Goal: Task Accomplishment & Management: Manage account settings

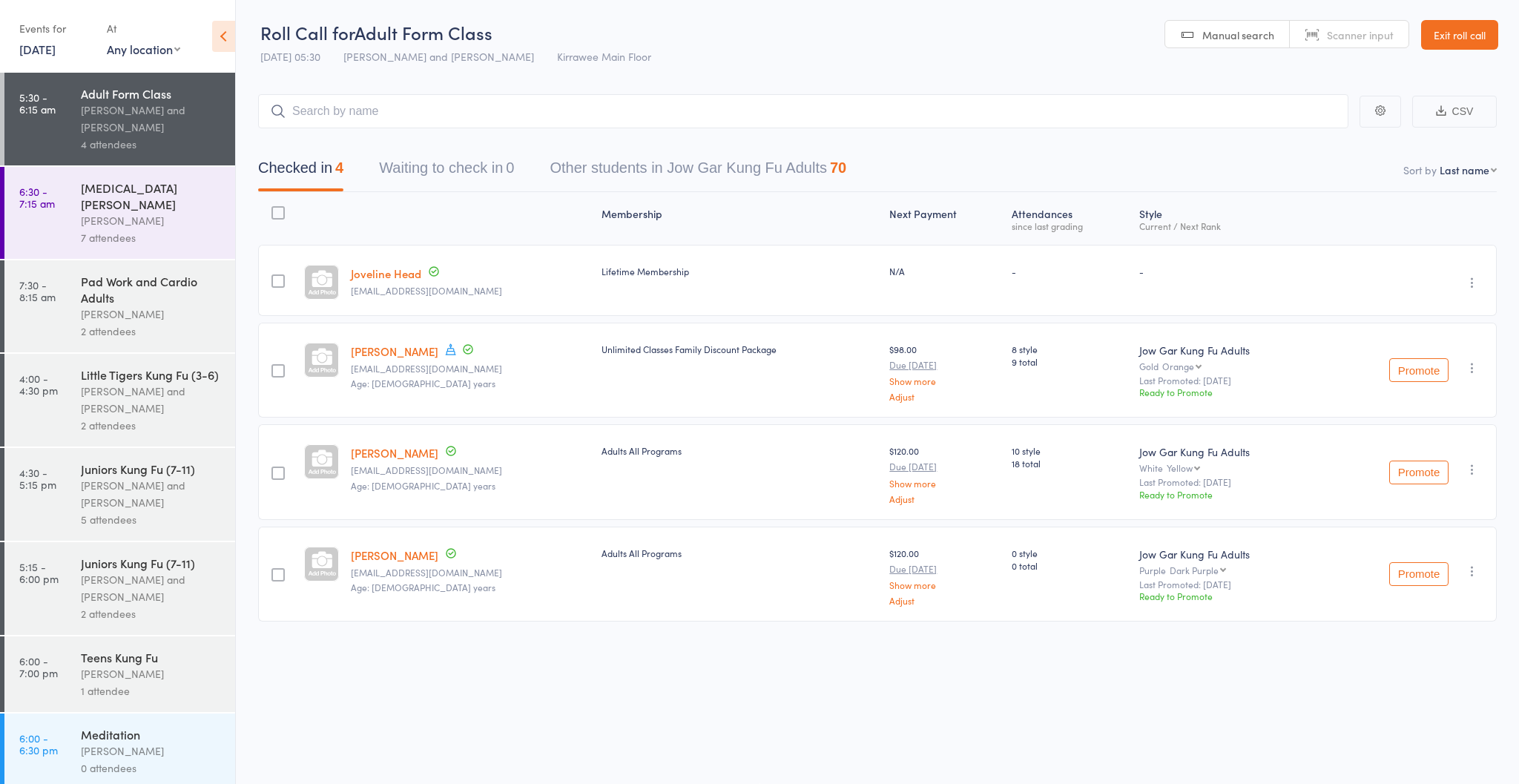
click at [134, 305] on div "[PERSON_NAME]" at bounding box center [151, 313] width 141 height 17
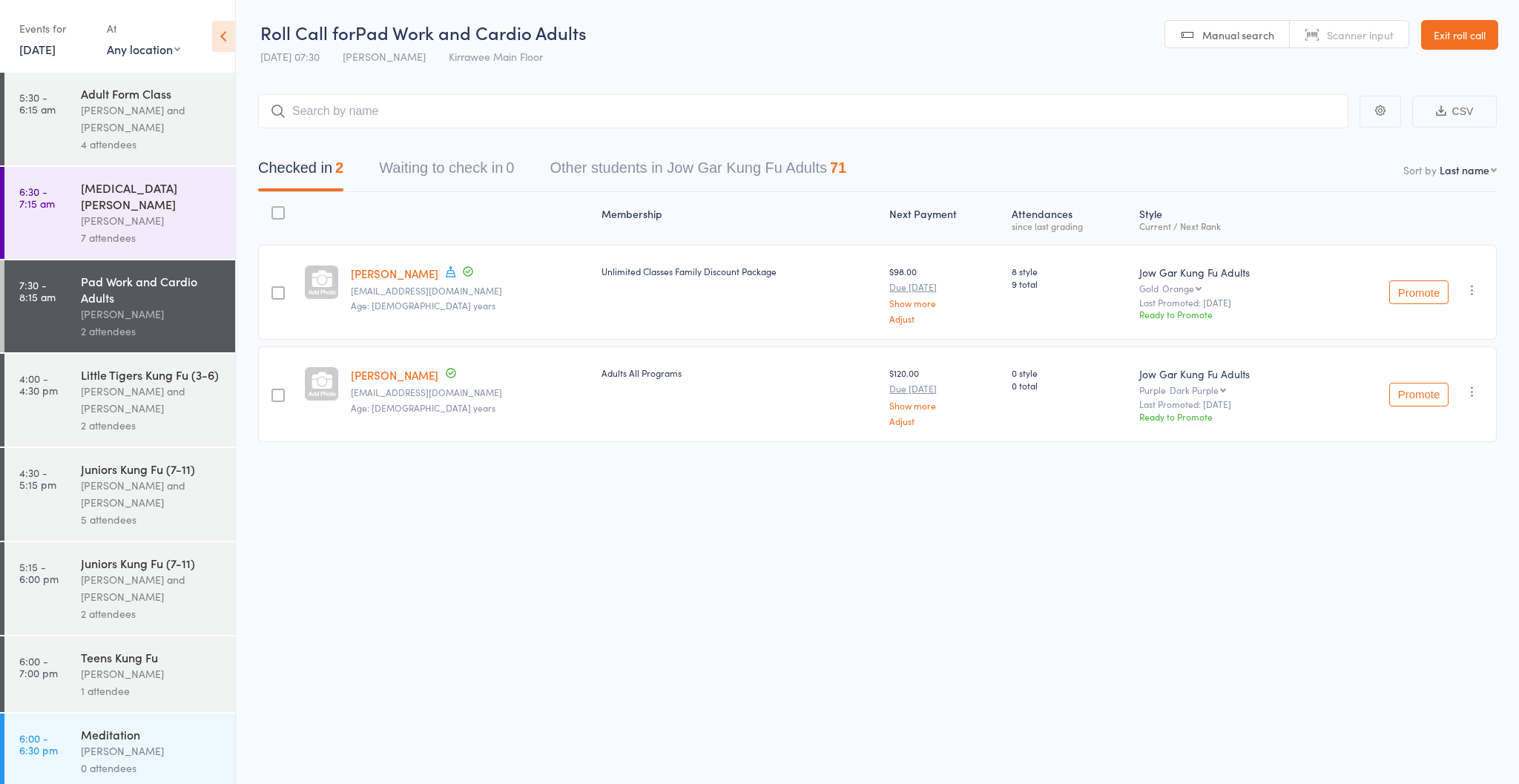
click at [116, 212] on div "[PERSON_NAME]" at bounding box center [151, 221] width 141 height 17
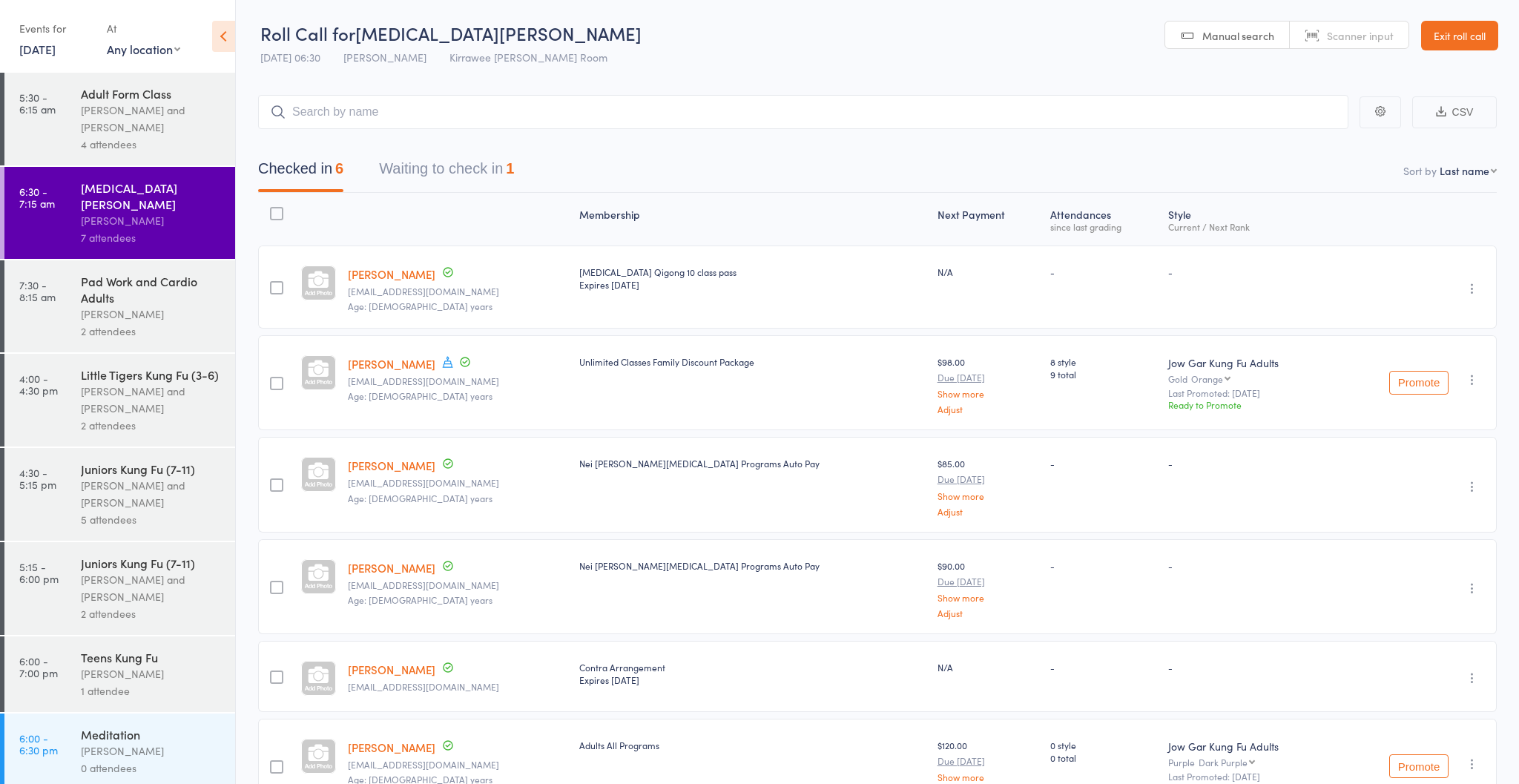
click at [130, 480] on div "[PERSON_NAME] and [PERSON_NAME]" at bounding box center [151, 494] width 141 height 34
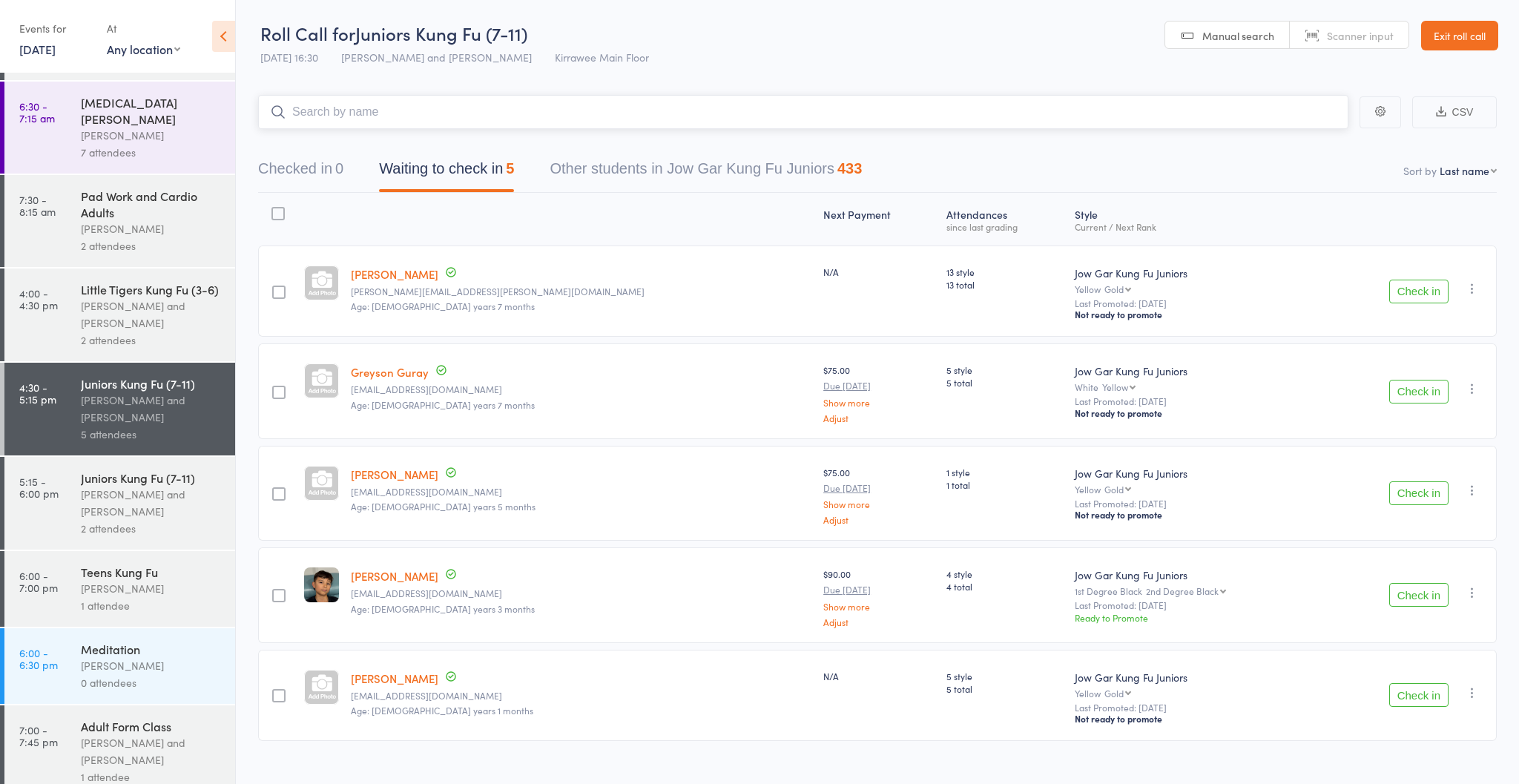
scroll to position [84, 0]
click at [52, 492] on link "5:15 - 6:00 pm Juniors Kung Fu (7-11) [PERSON_NAME] and [PERSON_NAME] 2 attende…" at bounding box center [120, 503] width 230 height 93
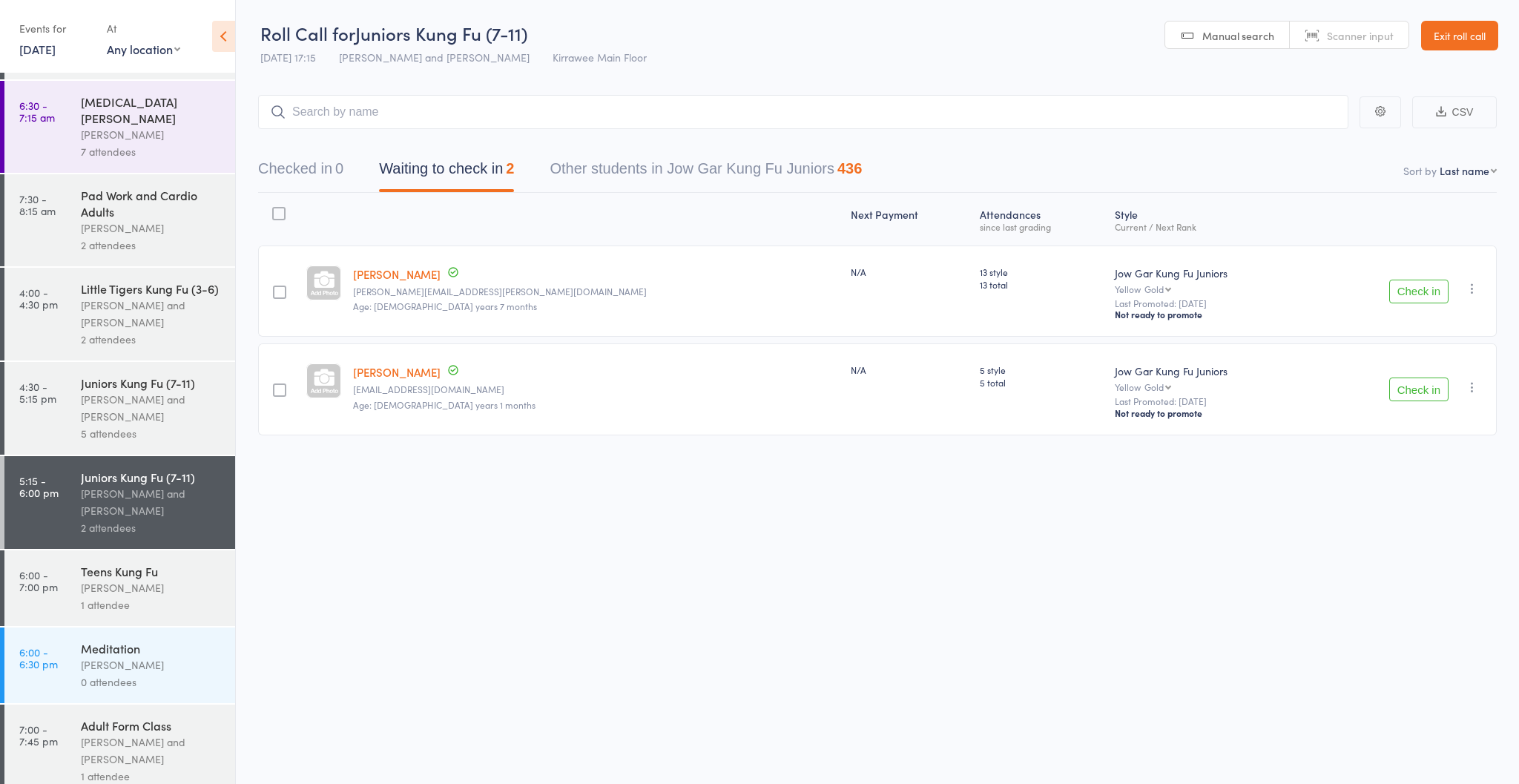
scroll to position [84, 0]
click at [93, 552] on div "Teens Kung [PERSON_NAME] Head 1 attendee" at bounding box center [157, 589] width 154 height 76
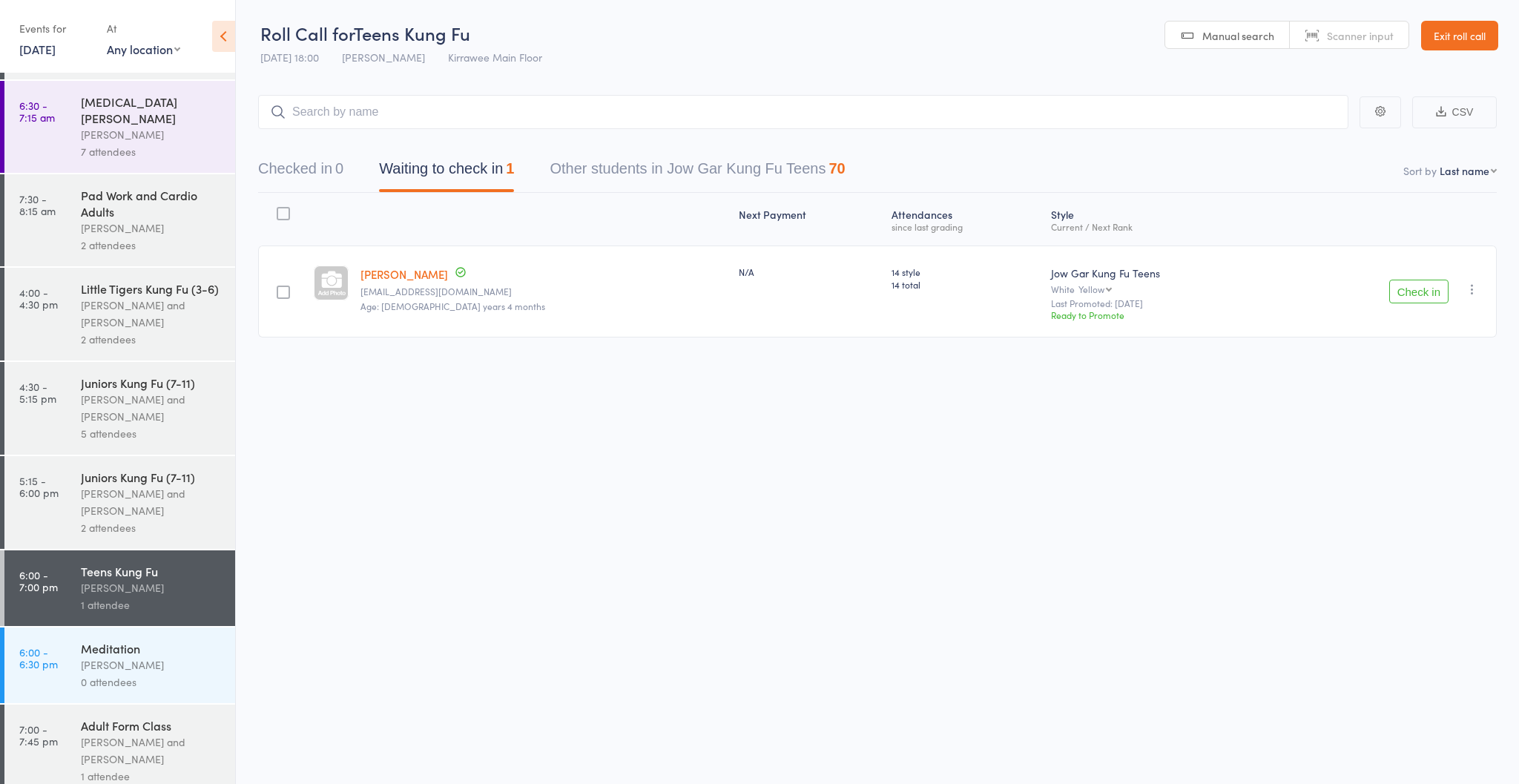
scroll to position [84, 0]
click at [99, 719] on div "Adult Form Class" at bounding box center [151, 726] width 141 height 16
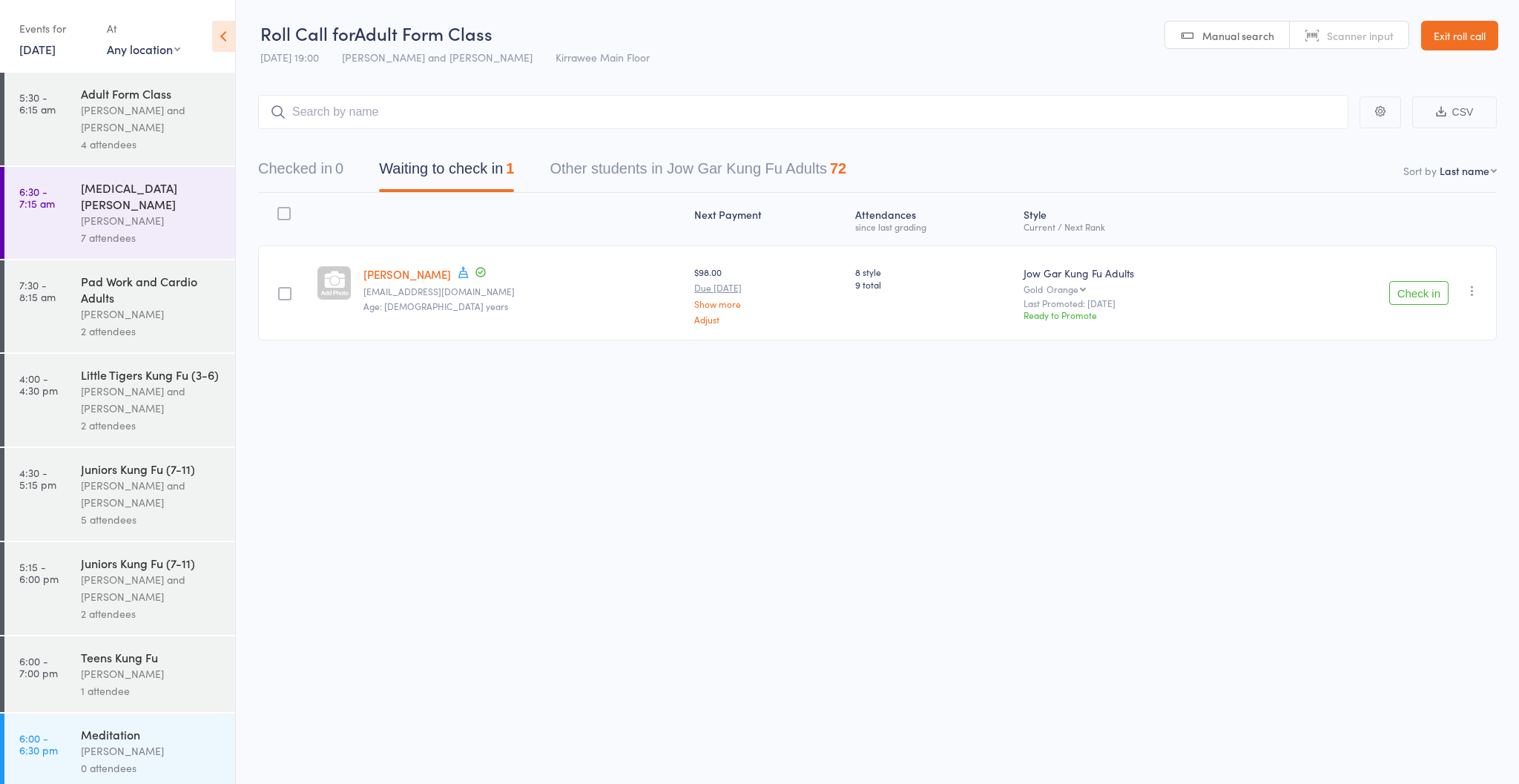
click at [1439, 32] on link "Exit roll call" at bounding box center [1459, 36] width 77 height 30
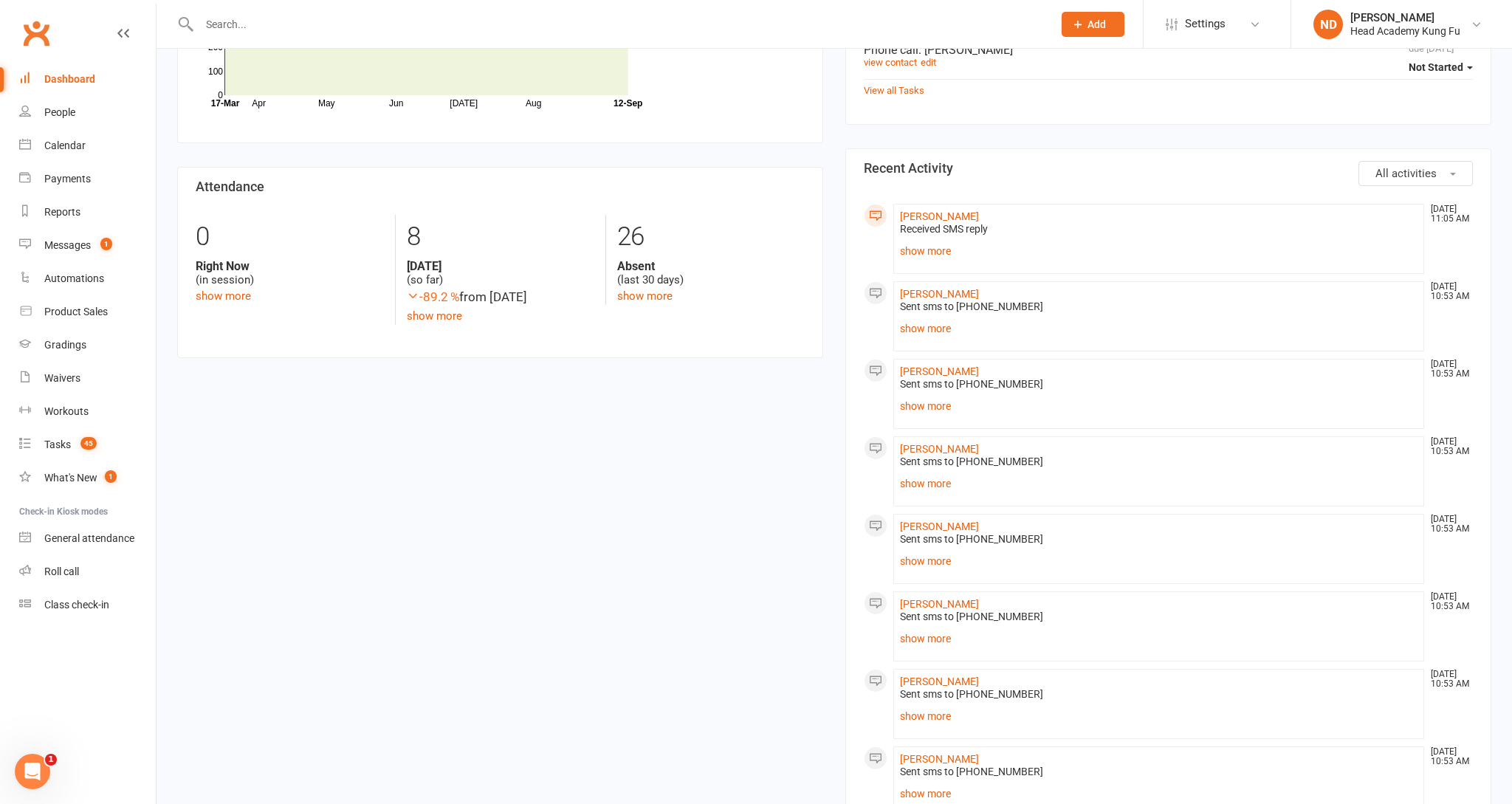
scroll to position [560, 0]
click at [928, 403] on link "show more" at bounding box center [1158, 403] width 517 height 20
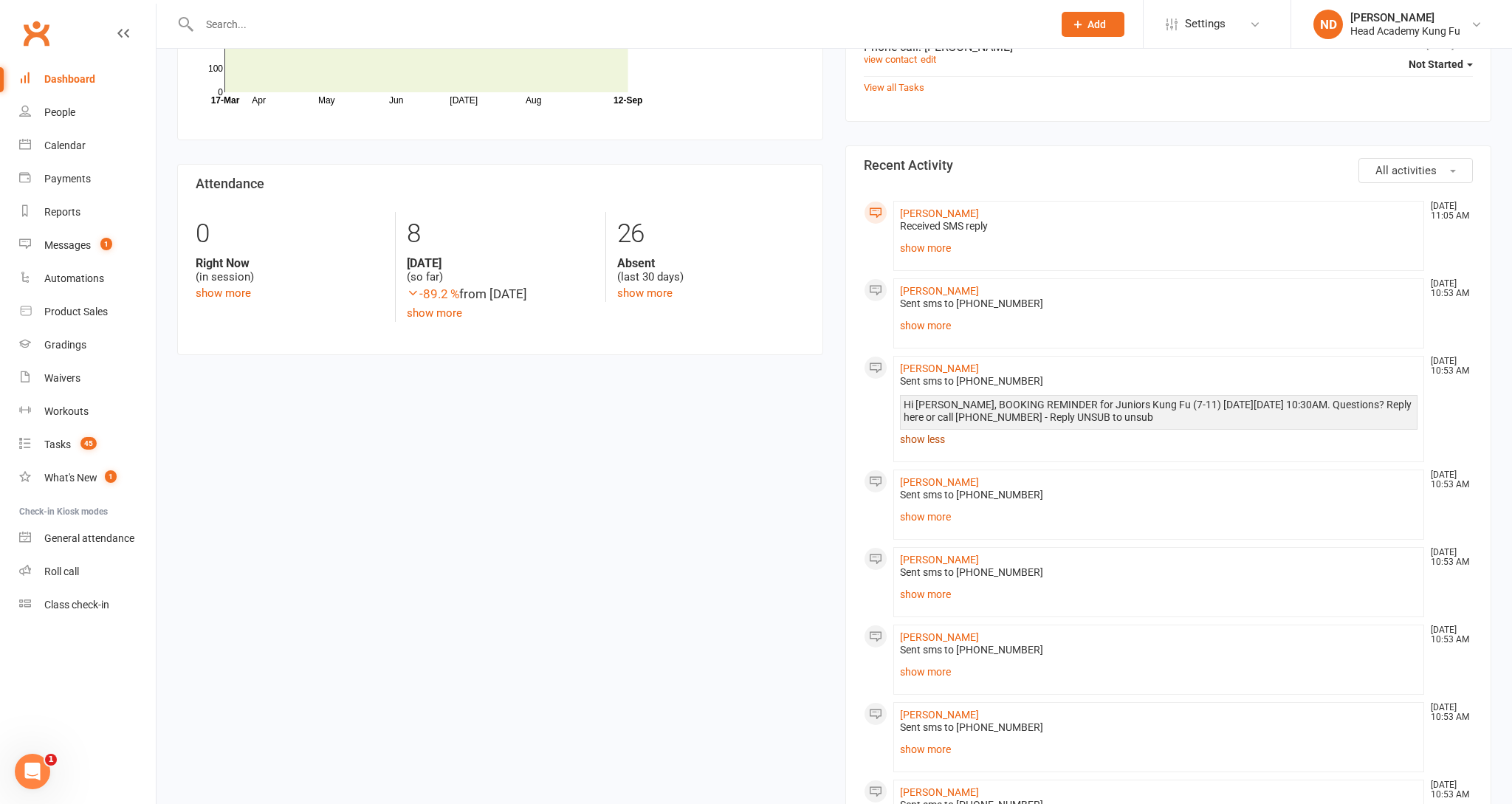
click at [938, 439] on link "show less" at bounding box center [1158, 439] width 517 height 20
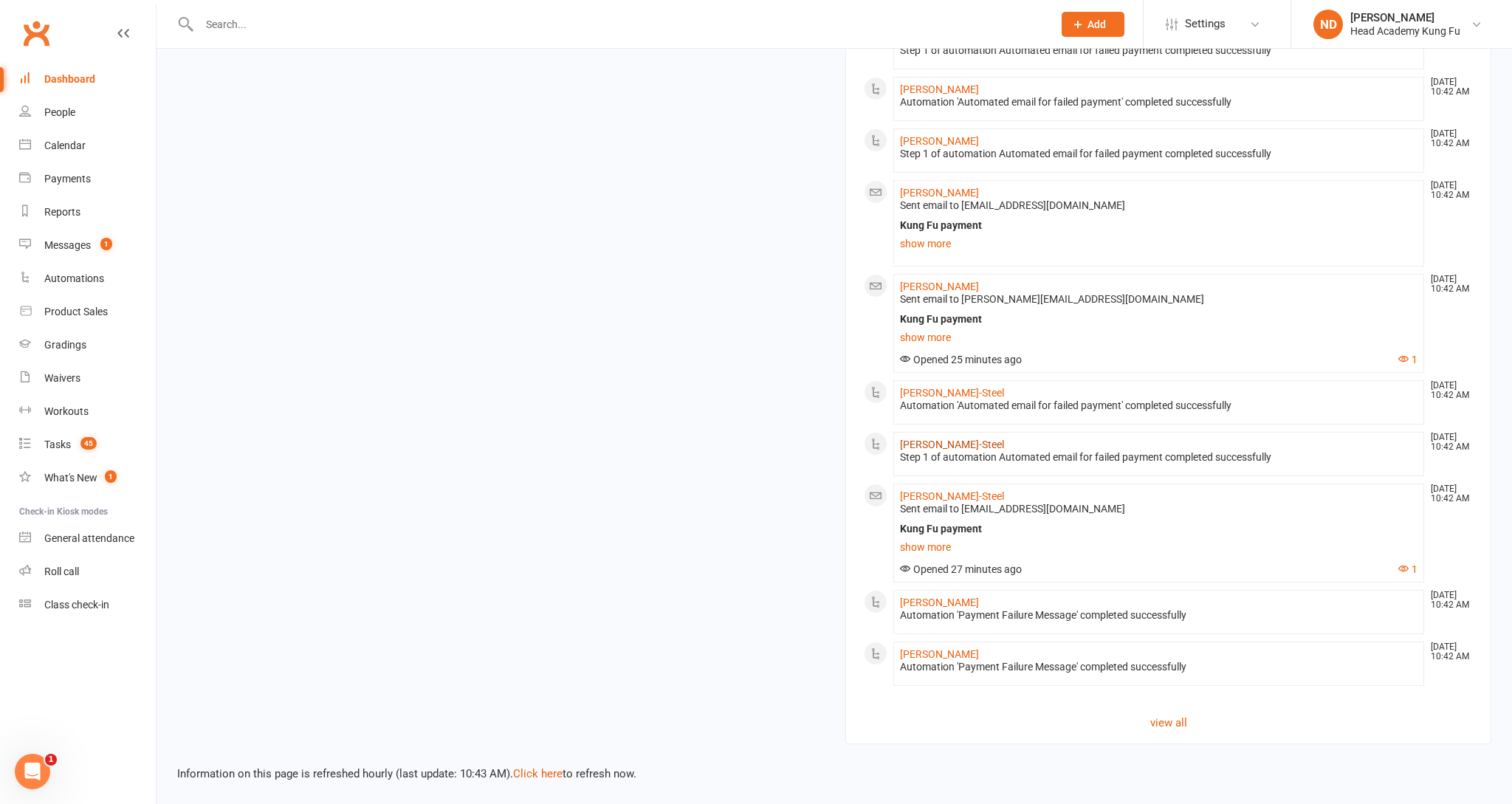
scroll to position [1488, 0]
click at [75, 255] on link "Messages 1" at bounding box center [88, 246] width 137 height 34
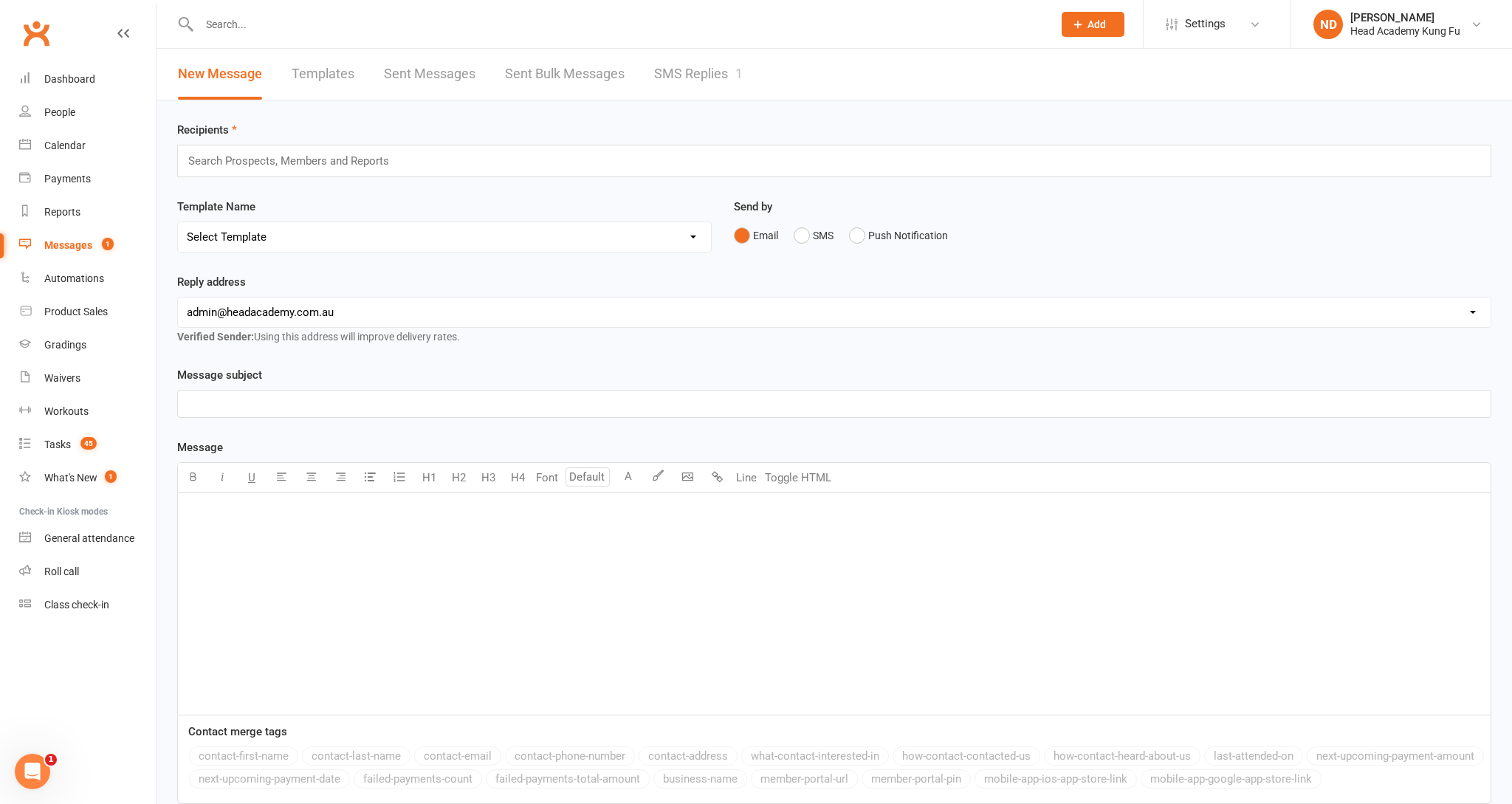
click at [708, 69] on link "SMS Replies 1" at bounding box center [698, 74] width 89 height 51
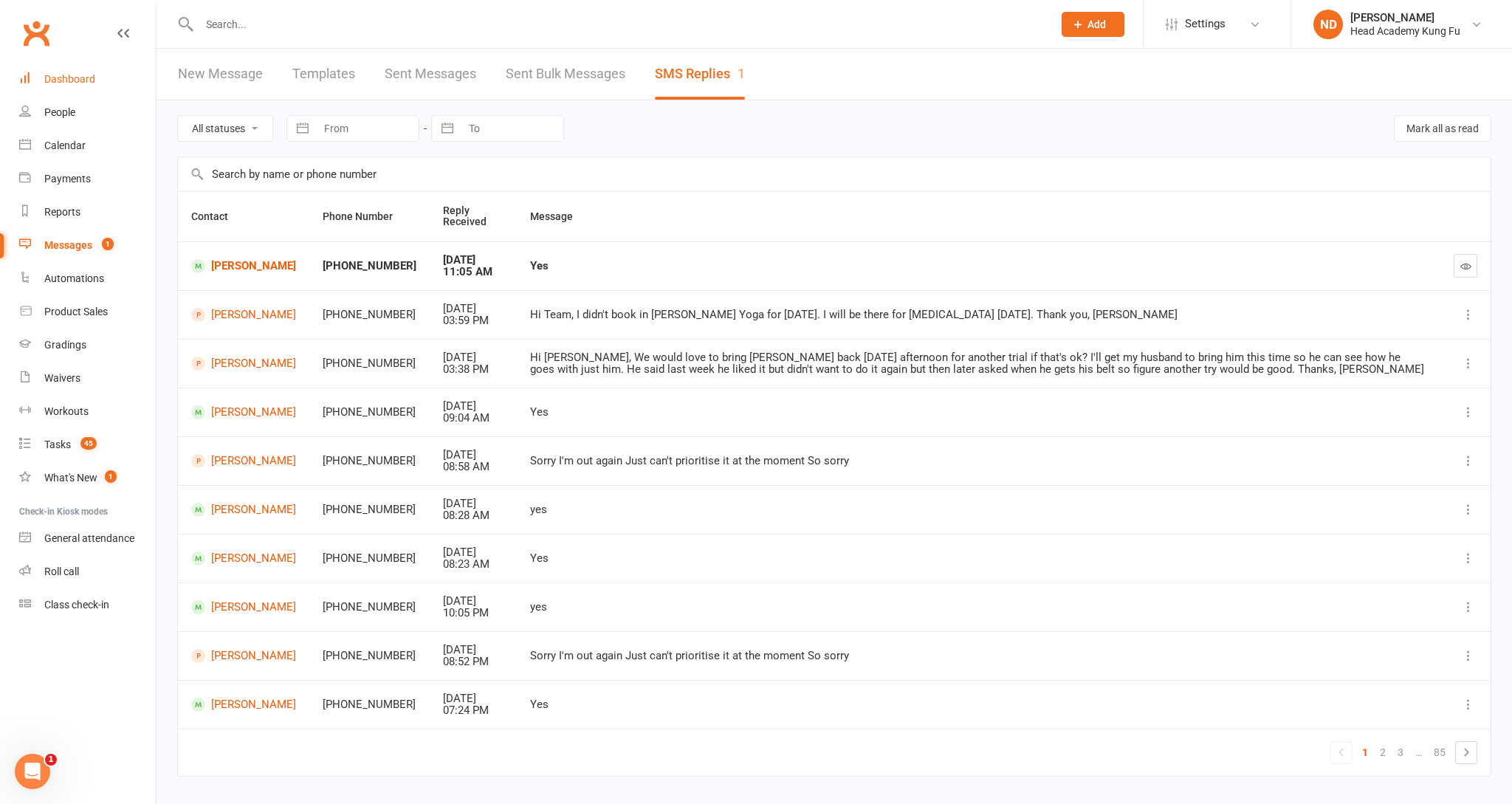
click at [101, 79] on link "Dashboard" at bounding box center [88, 79] width 137 height 34
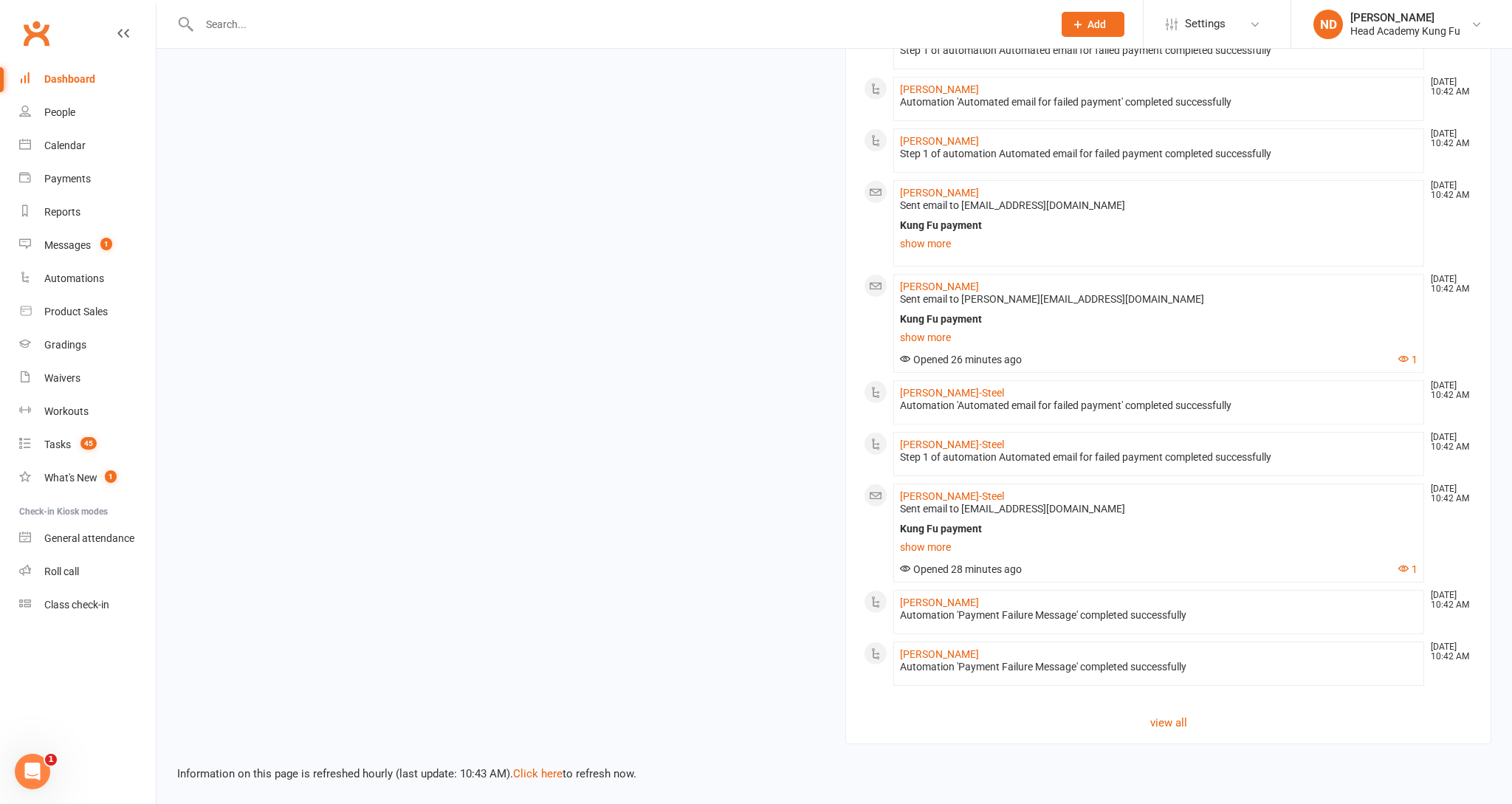
scroll to position [1488, 0]
drag, startPoint x: 1168, startPoint y: 724, endPoint x: 1135, endPoint y: 671, distance: 62.4
click at [1168, 724] on link "view all" at bounding box center [1168, 722] width 609 height 18
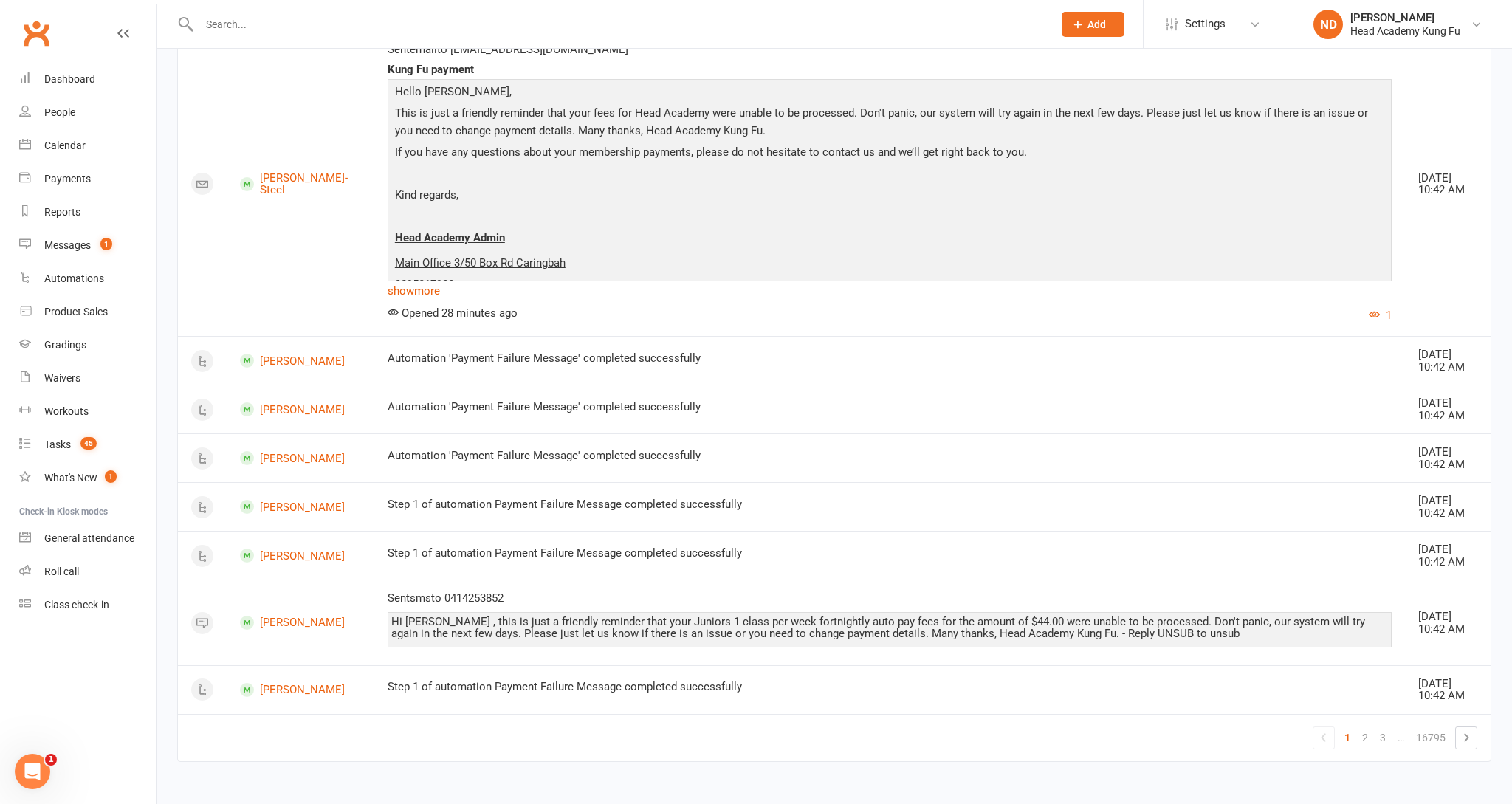
scroll to position [1819, 0]
click at [1454, 736] on ul "1 2 3 … 16795" at bounding box center [1395, 738] width 165 height 23
click at [1469, 738] on icon at bounding box center [1465, 737] width 18 height 18
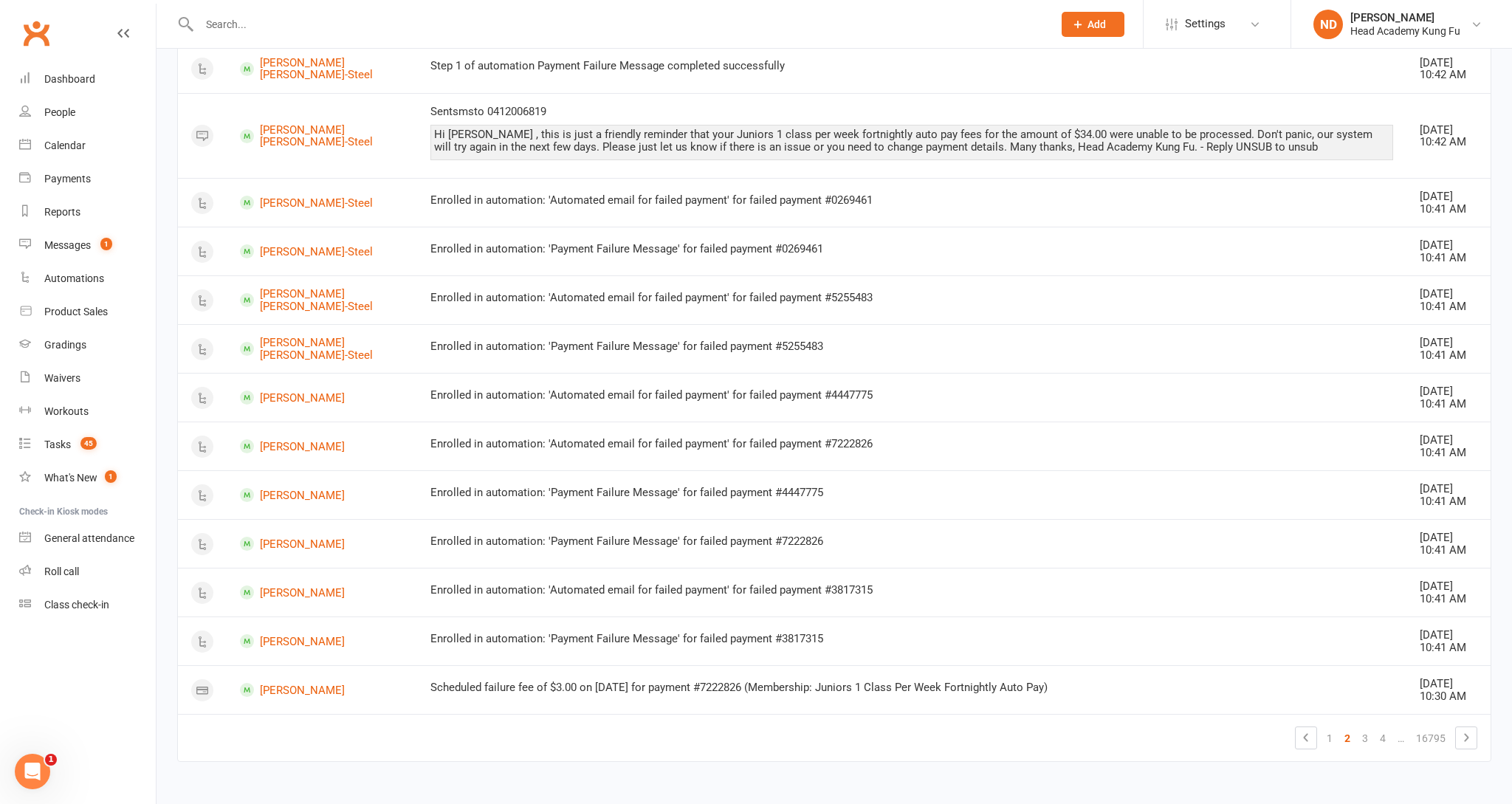
scroll to position [1606, 0]
click at [1460, 741] on icon at bounding box center [1465, 737] width 18 height 18
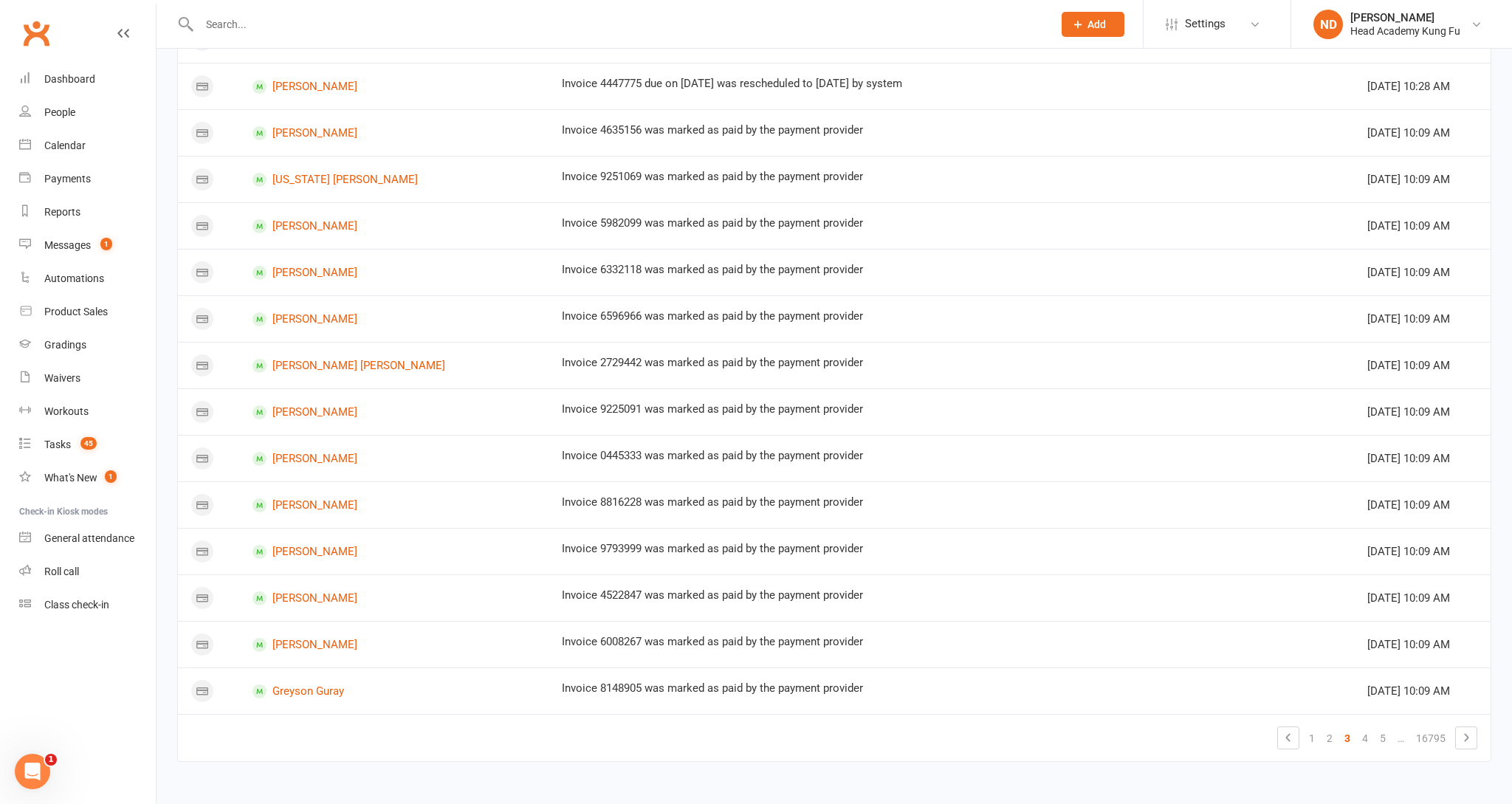
scroll to position [634, 0]
click at [1481, 745] on td "1 2 3 4 5 … 16795" at bounding box center [834, 737] width 1313 height 48
click at [1474, 743] on icon at bounding box center [1465, 737] width 18 height 18
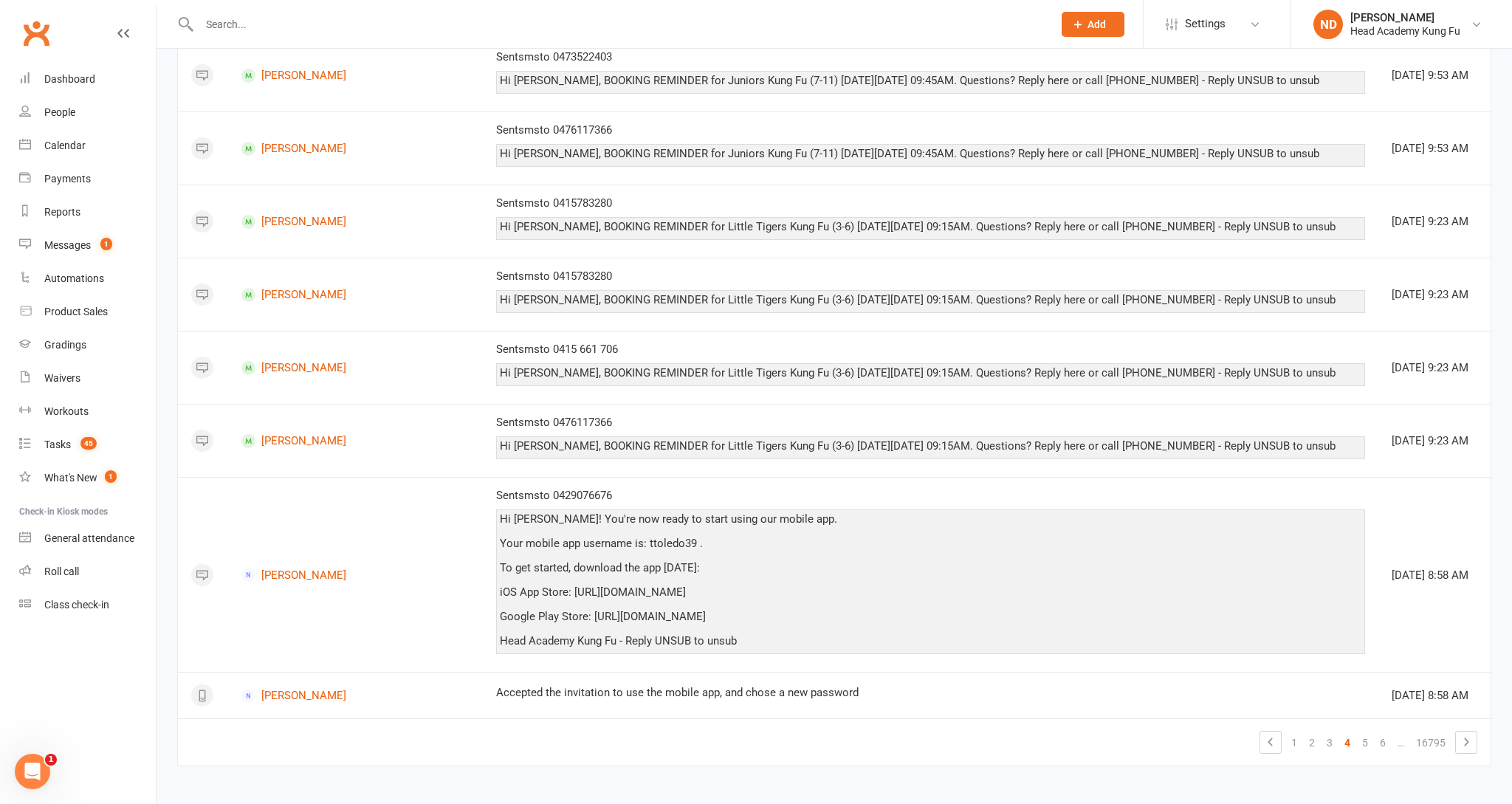
scroll to position [1011, 0]
click at [1481, 743] on td "1 2 3 4 5 6 … 16795" at bounding box center [834, 743] width 1313 height 48
click at [1464, 737] on icon at bounding box center [1465, 743] width 18 height 18
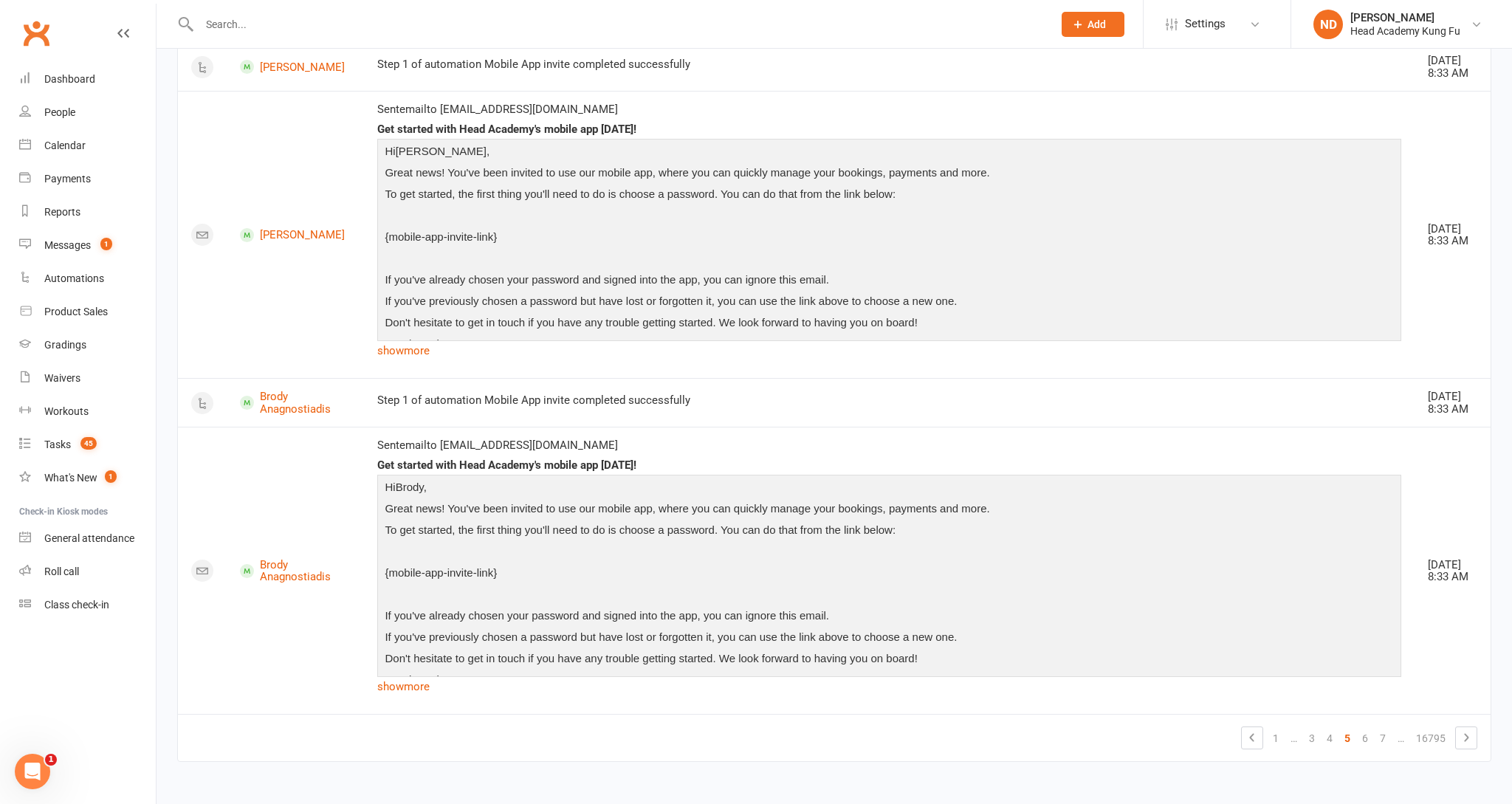
scroll to position [2552, 0]
click at [90, 73] on div "Dashboard" at bounding box center [70, 78] width 51 height 12
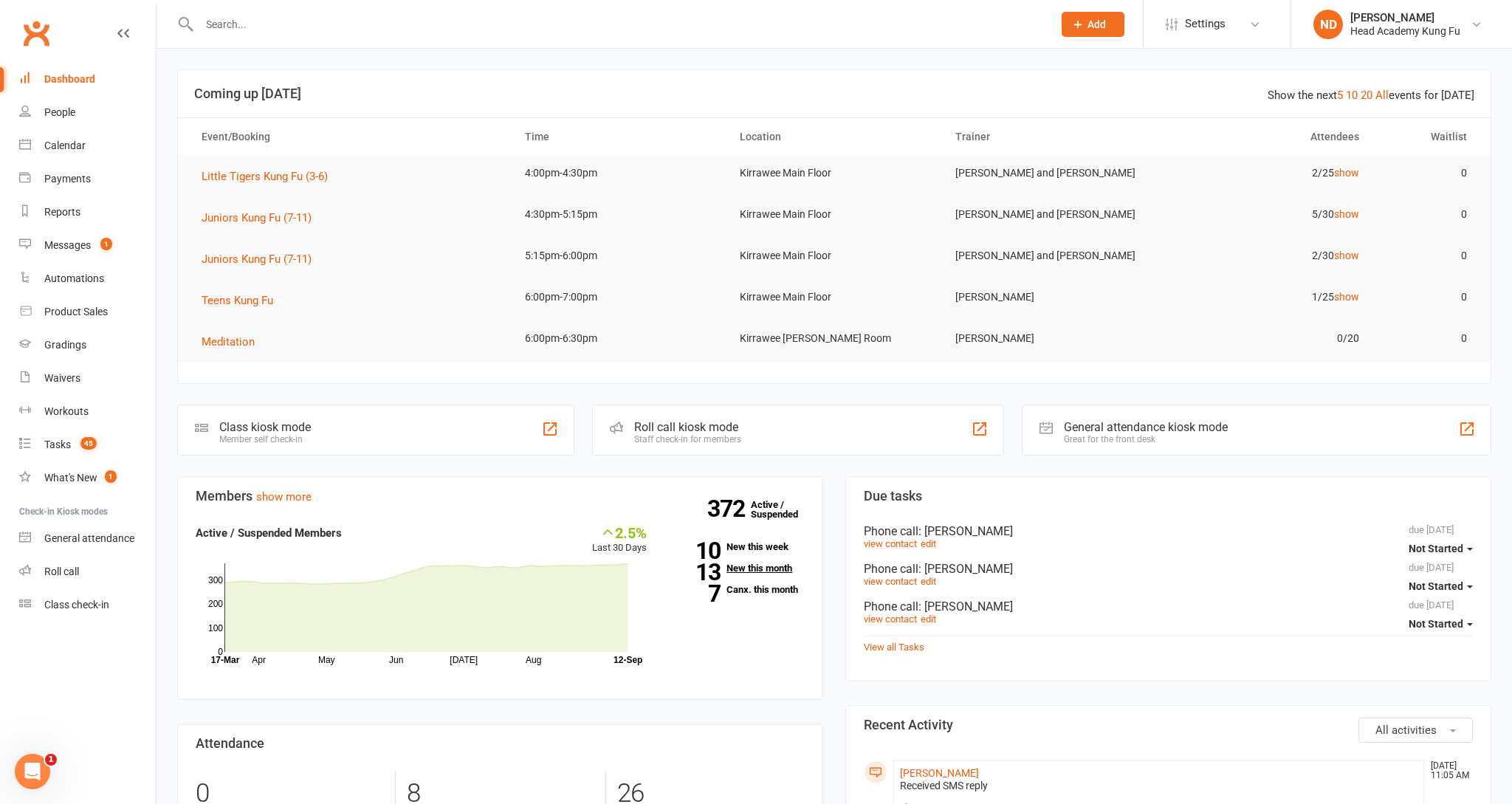
click at [731, 567] on link "13 New this month" at bounding box center [737, 568] width 136 height 9
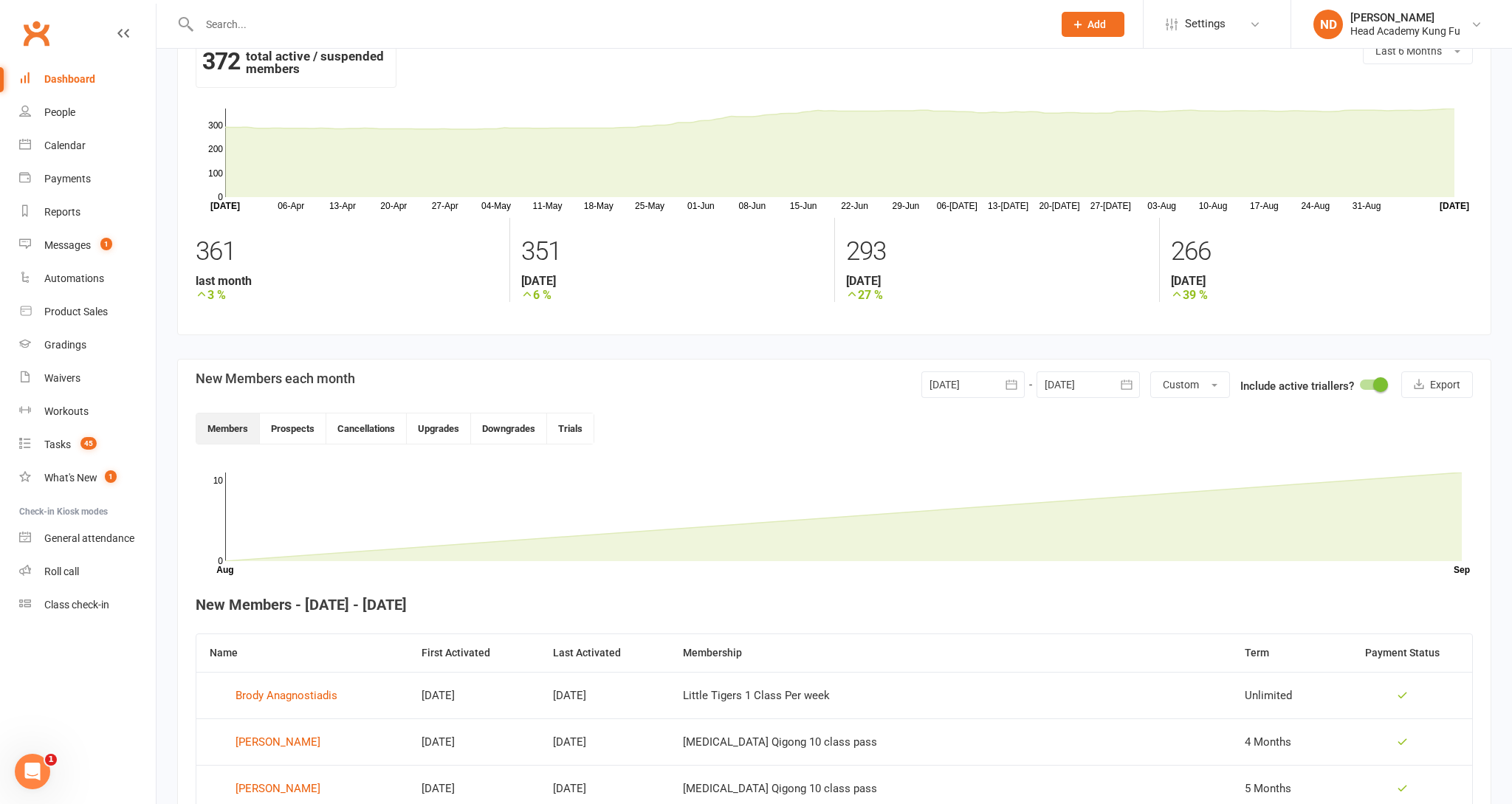
scroll to position [41, 0]
click at [91, 243] on link "Messages 1" at bounding box center [88, 246] width 137 height 34
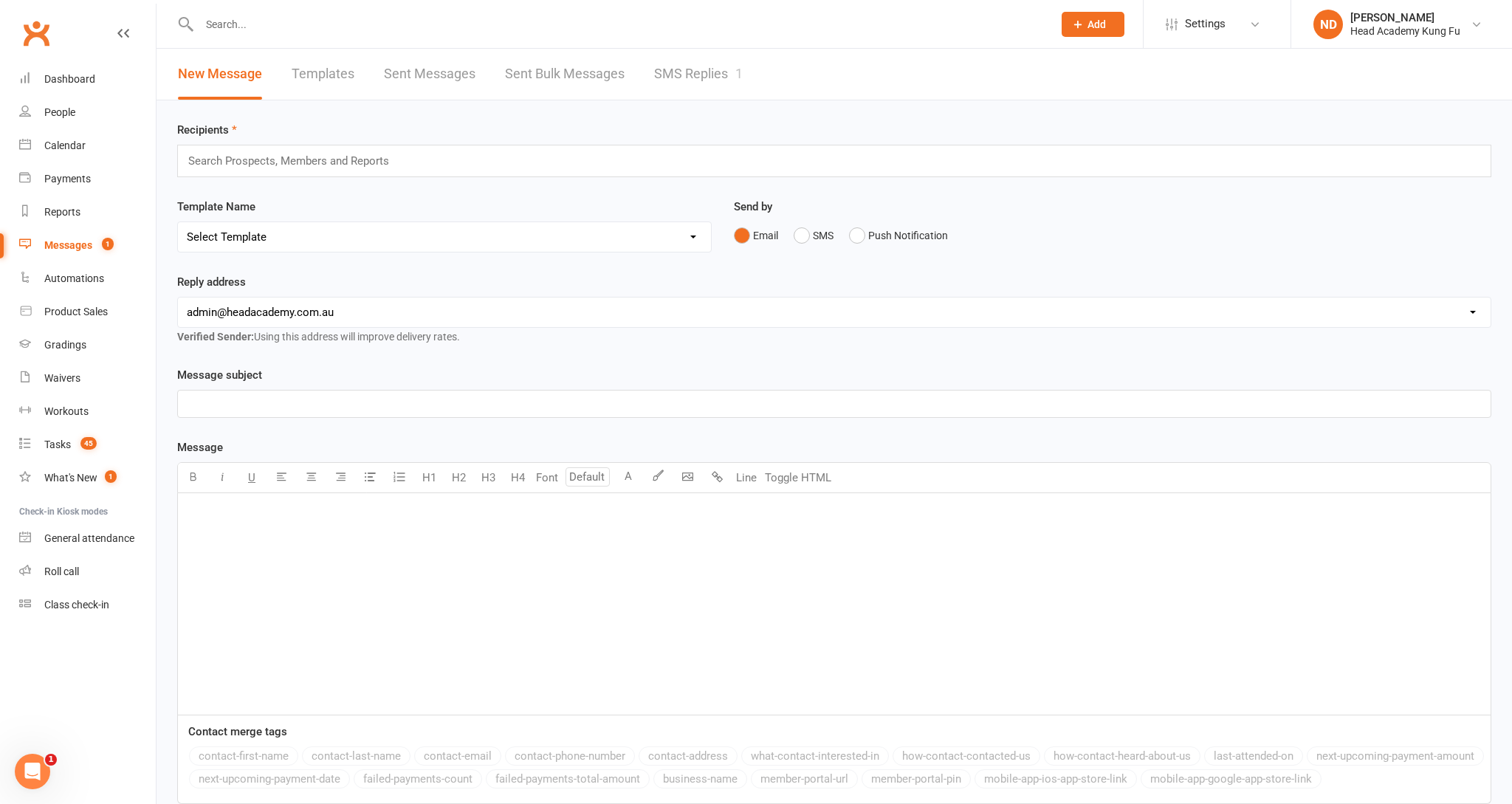
click at [743, 106] on div "Recipients Search Prospects, Members and Reports Template Name Select Template …" at bounding box center [834, 508] width 1355 height 814
drag, startPoint x: 724, startPoint y: 92, endPoint x: 710, endPoint y: 76, distance: 21.3
click at [721, 90] on link "SMS Replies 1" at bounding box center [698, 74] width 89 height 51
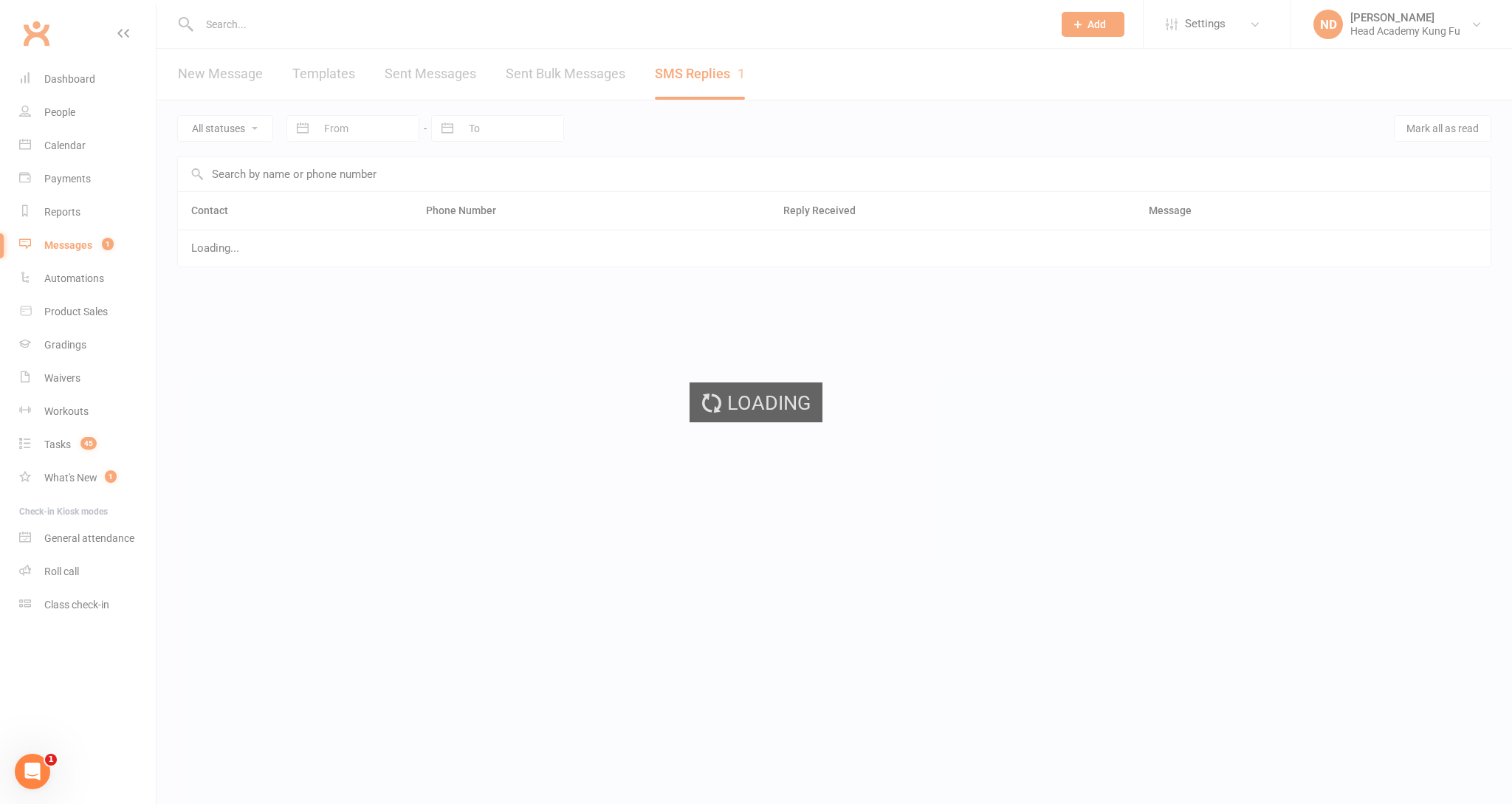
click at [704, 68] on ui-view "Prospect Member Non-attending contact Class / event Appointment Grading event T…" at bounding box center [756, 156] width 1512 height 305
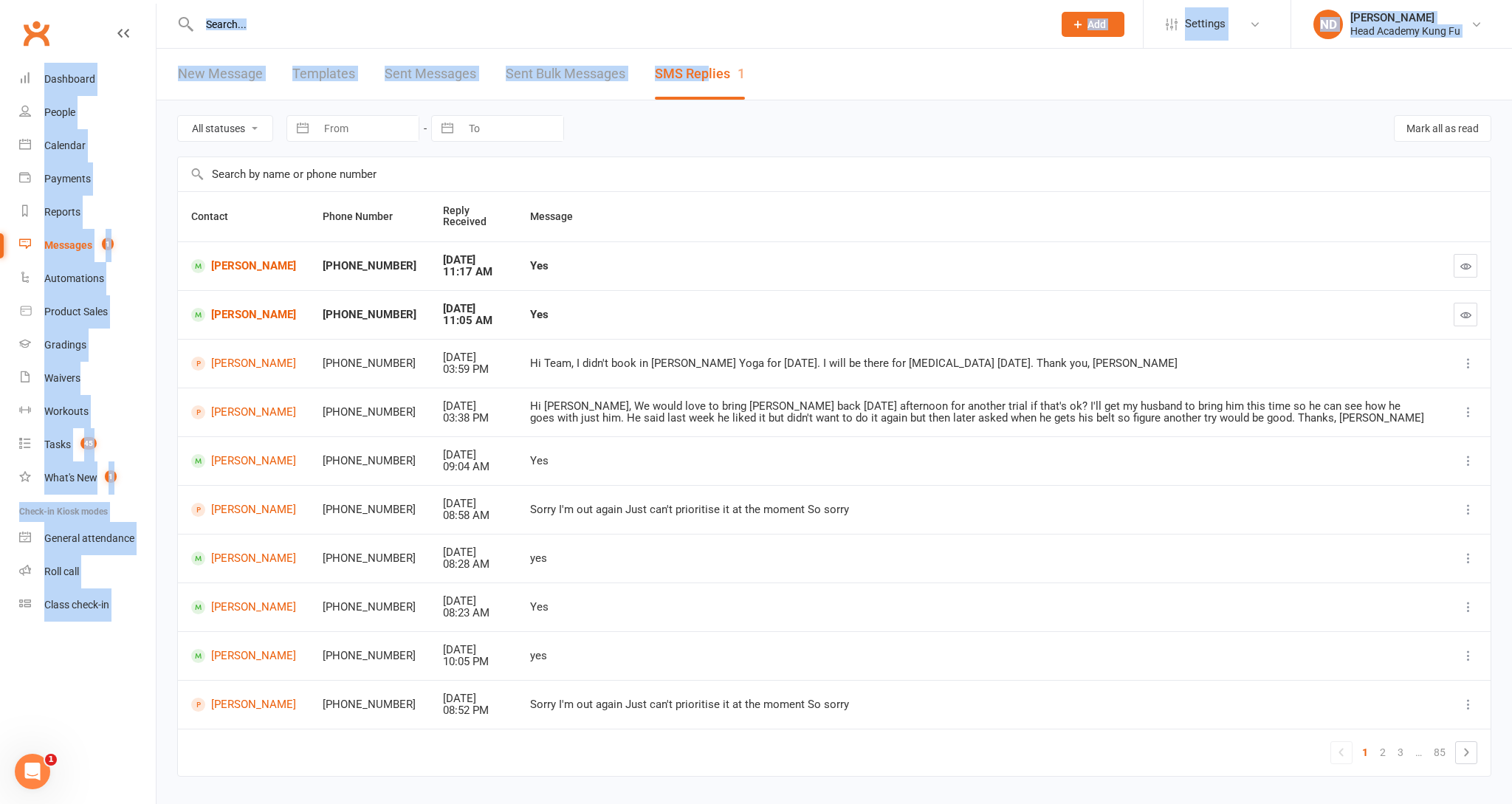
click at [741, 290] on td "Yes" at bounding box center [978, 266] width 923 height 48
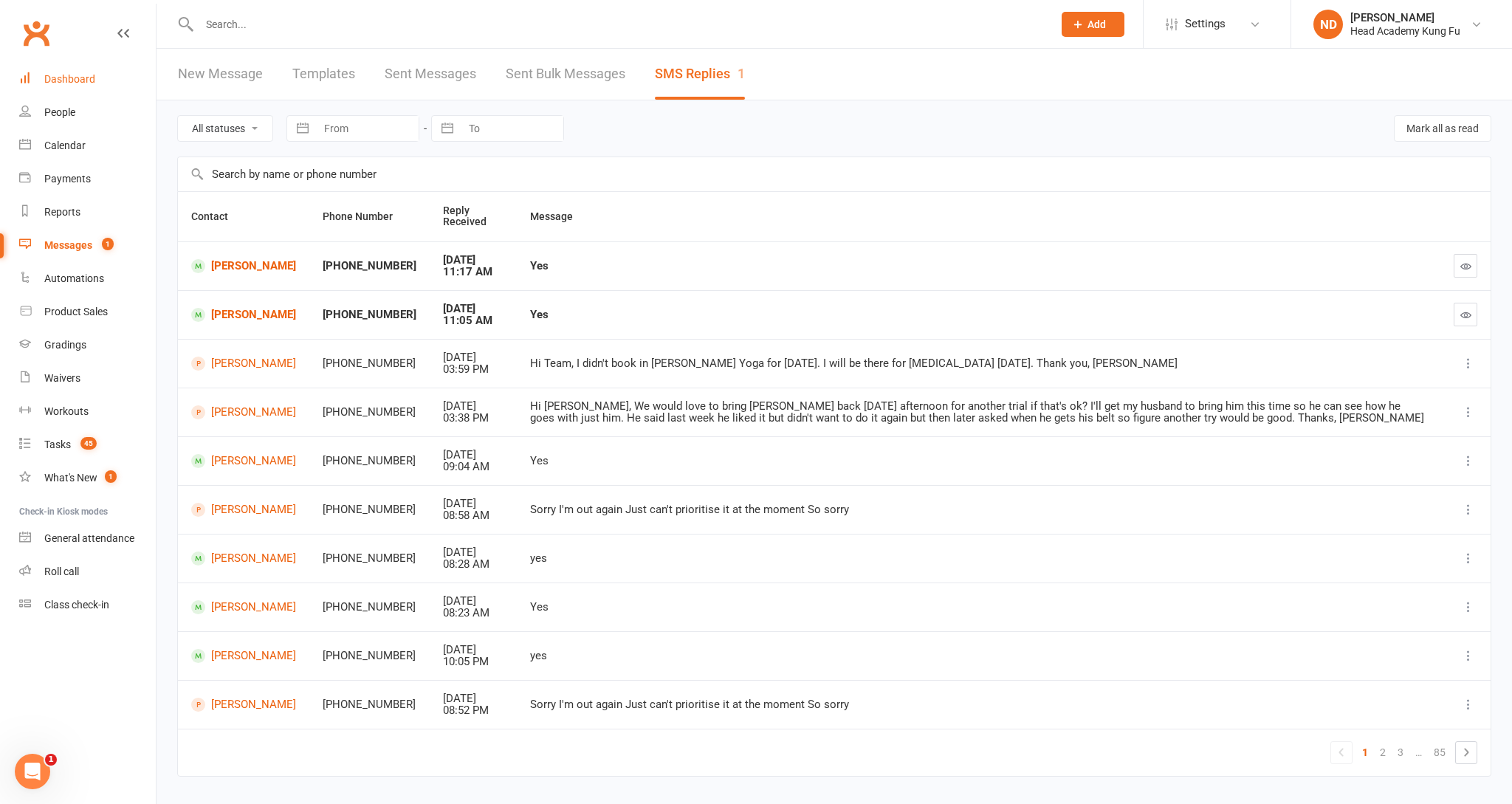
click at [48, 73] on div "Dashboard" at bounding box center [70, 78] width 51 height 12
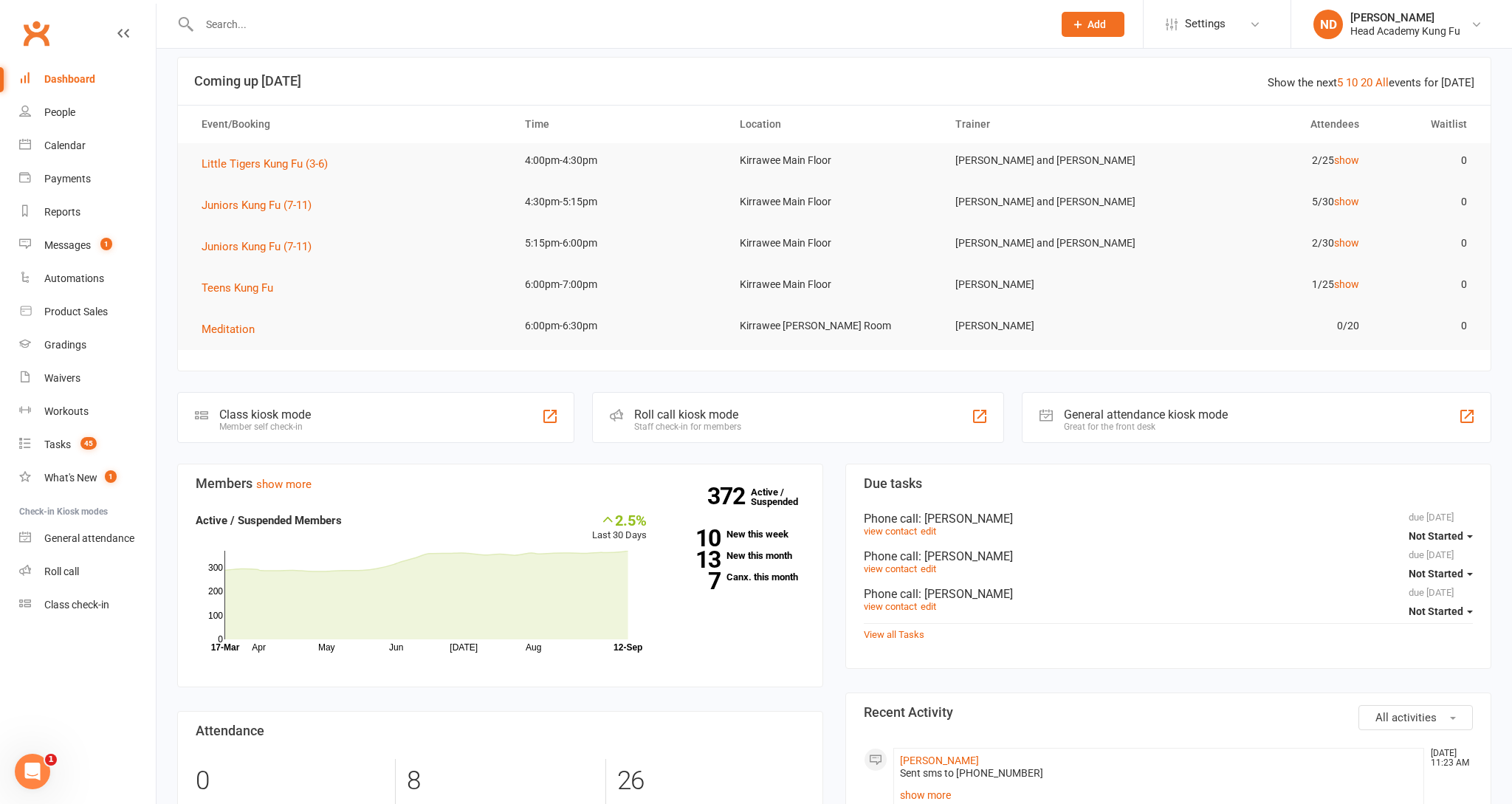
click at [630, 494] on section "Members show more 2.5% Last 30 Days Active / Suspended Members Apr May Jun Jul …" at bounding box center [499, 576] width 646 height 224
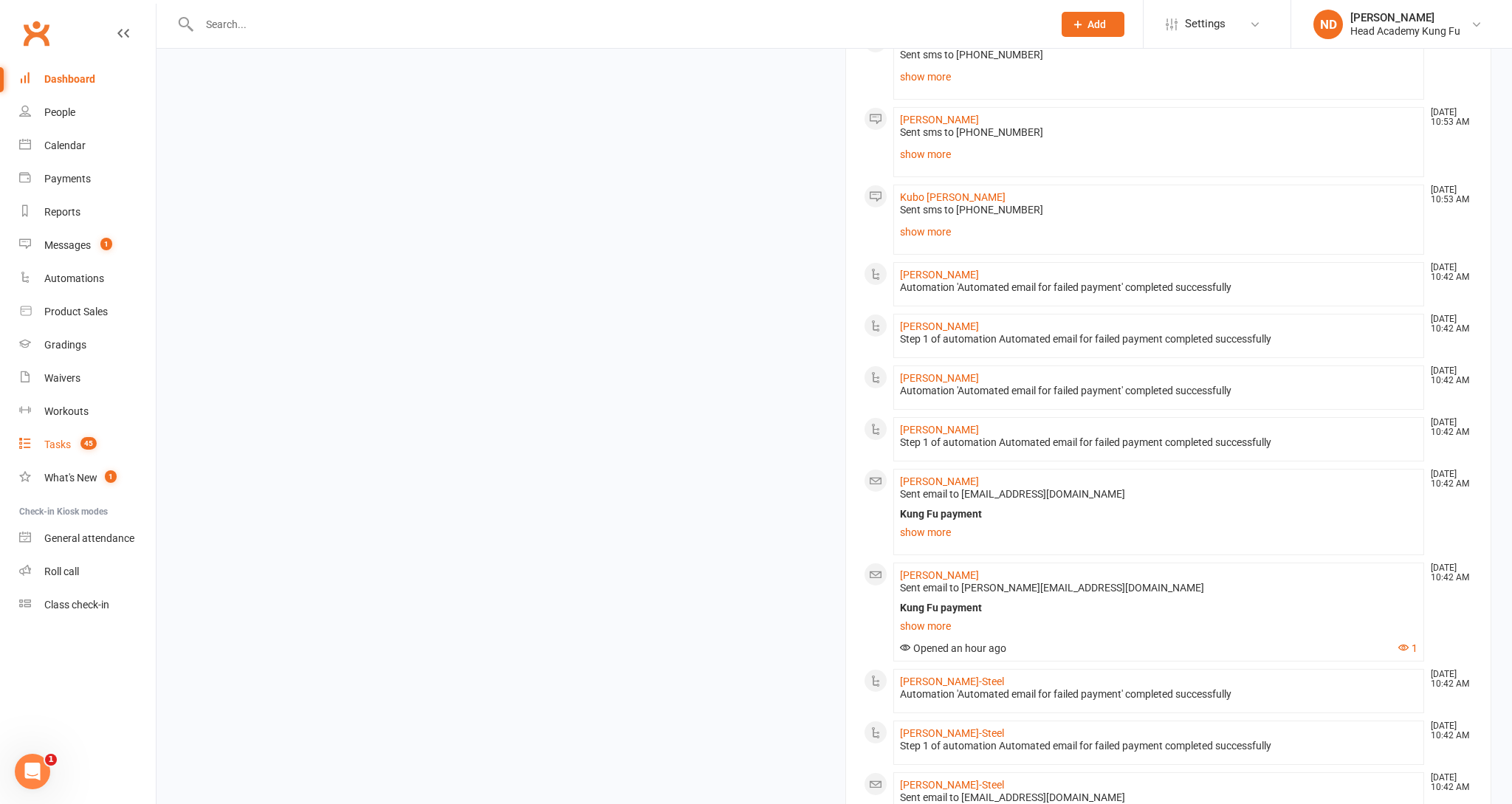
scroll to position [1368, 0]
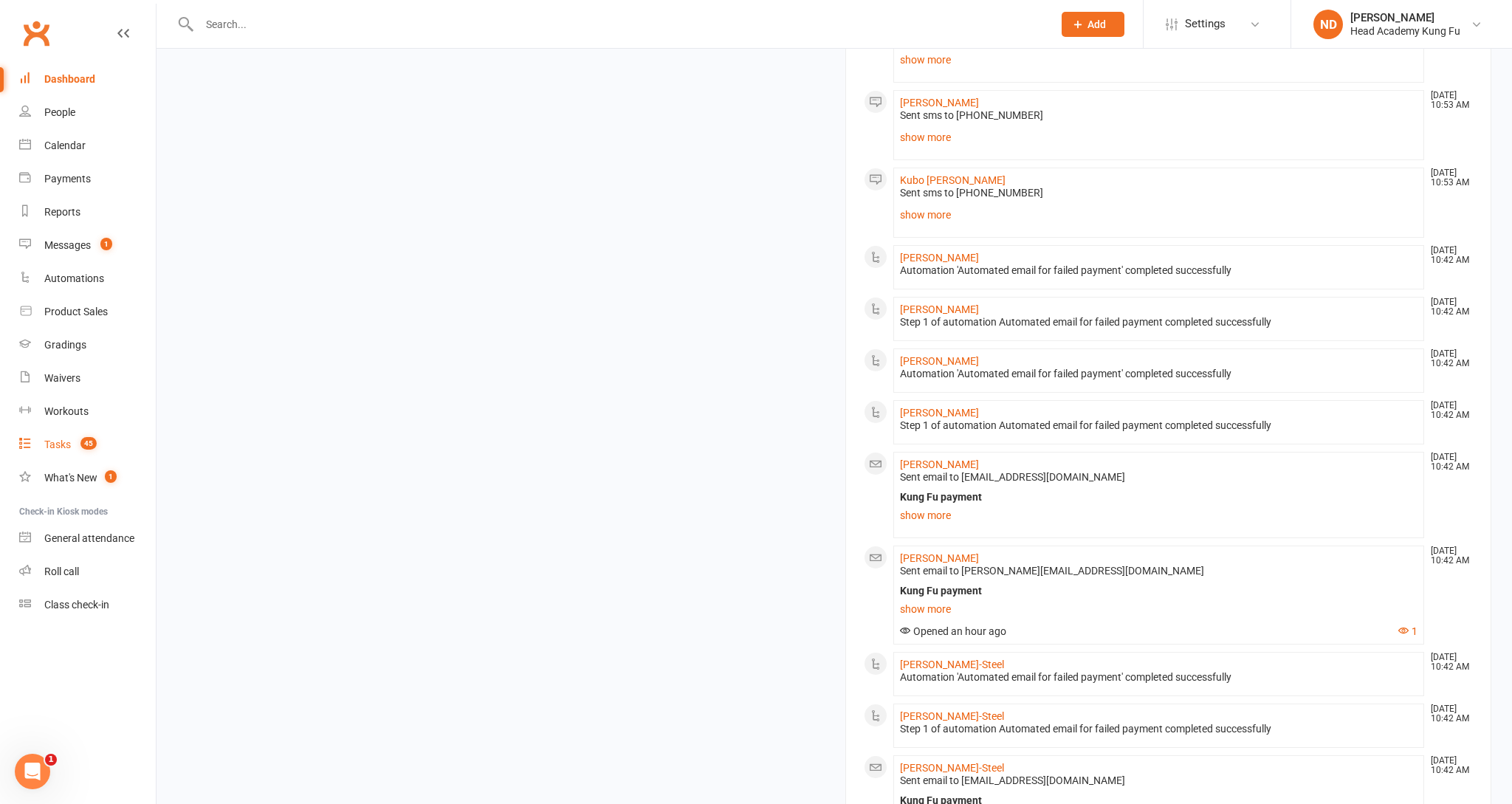
click at [87, 446] on link "Tasks 45" at bounding box center [88, 445] width 137 height 34
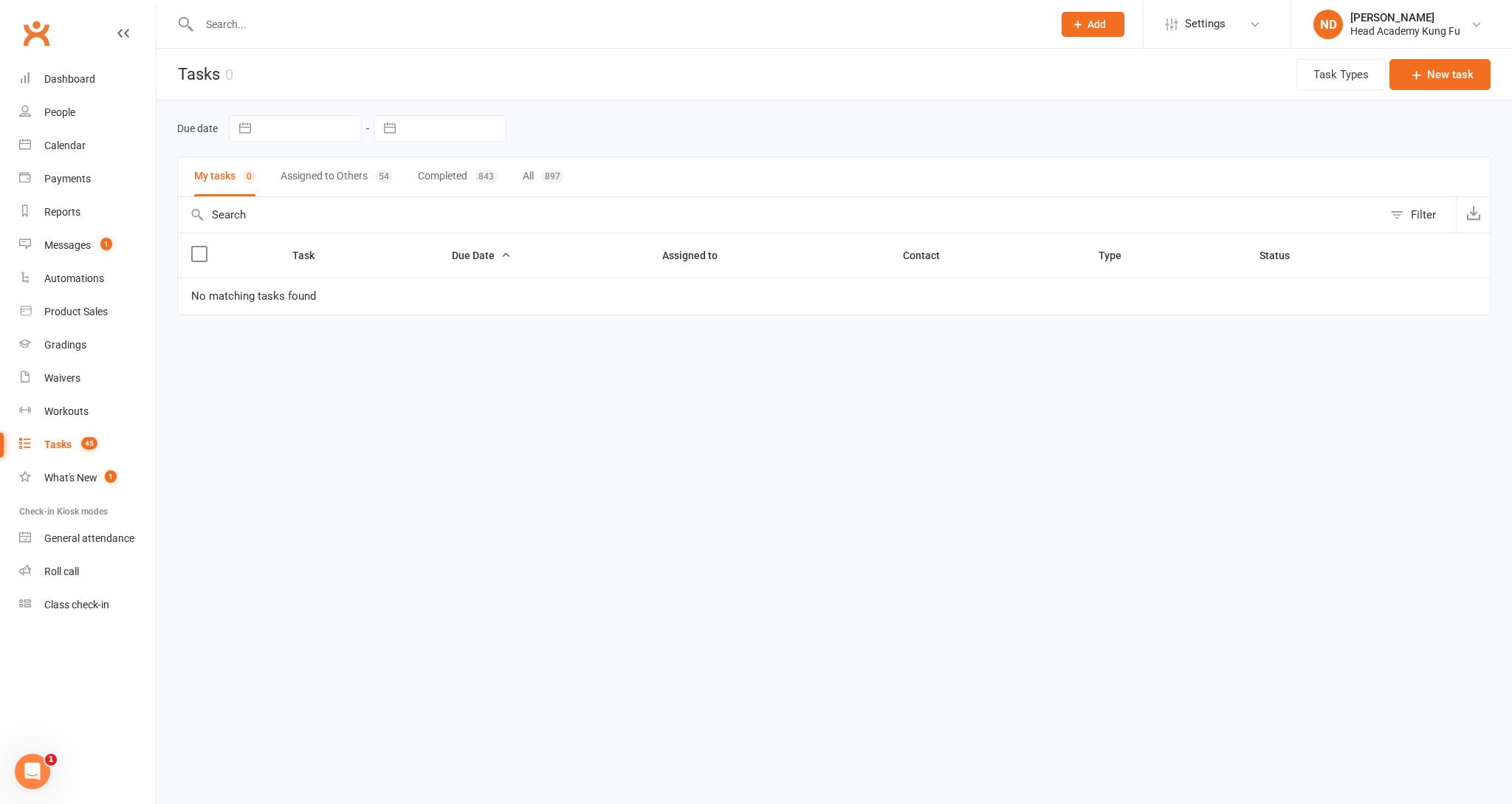
click at [379, 181] on div "54" at bounding box center [384, 176] width 18 height 13
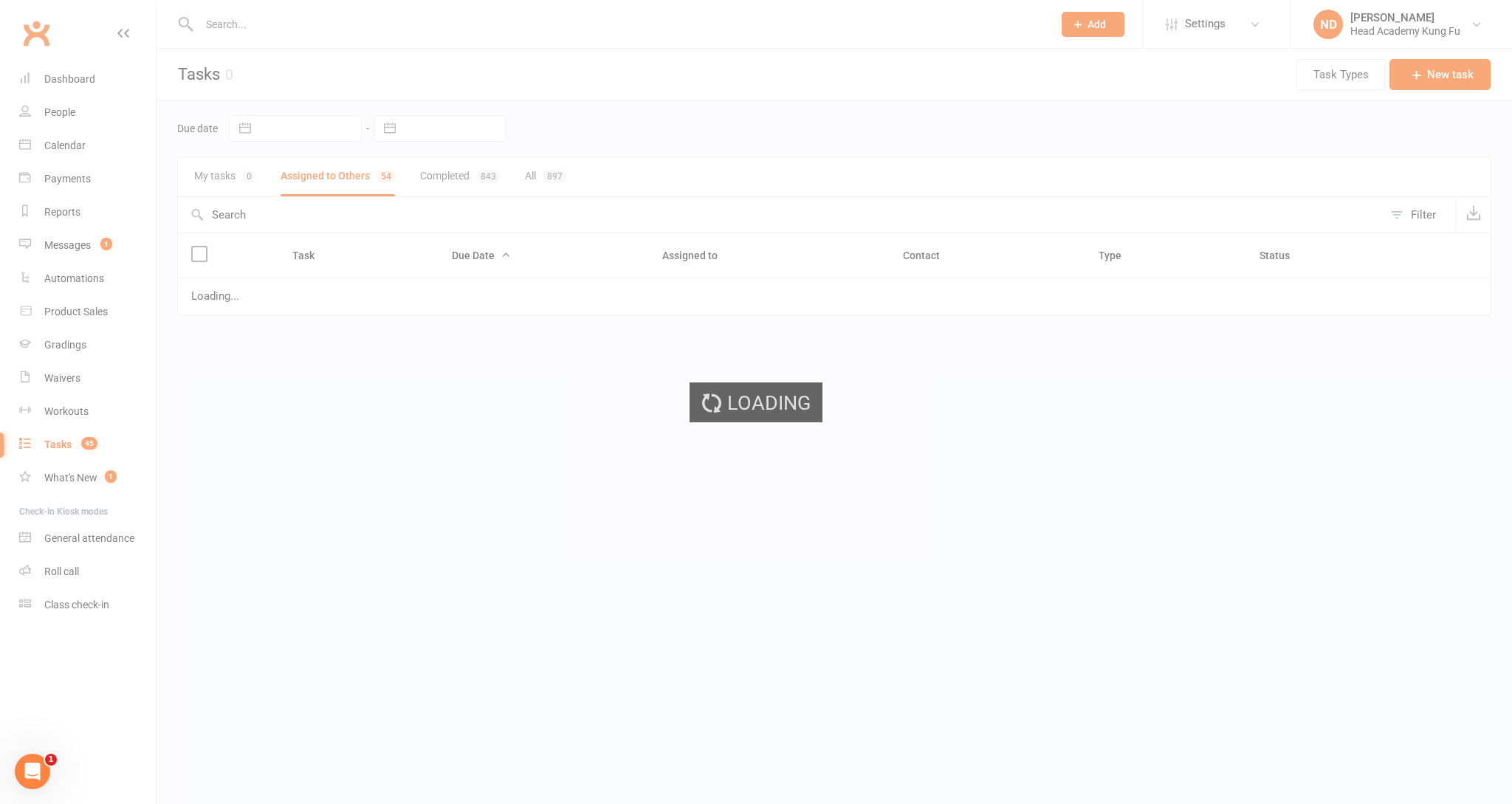
select select "started"
select select "waiting"
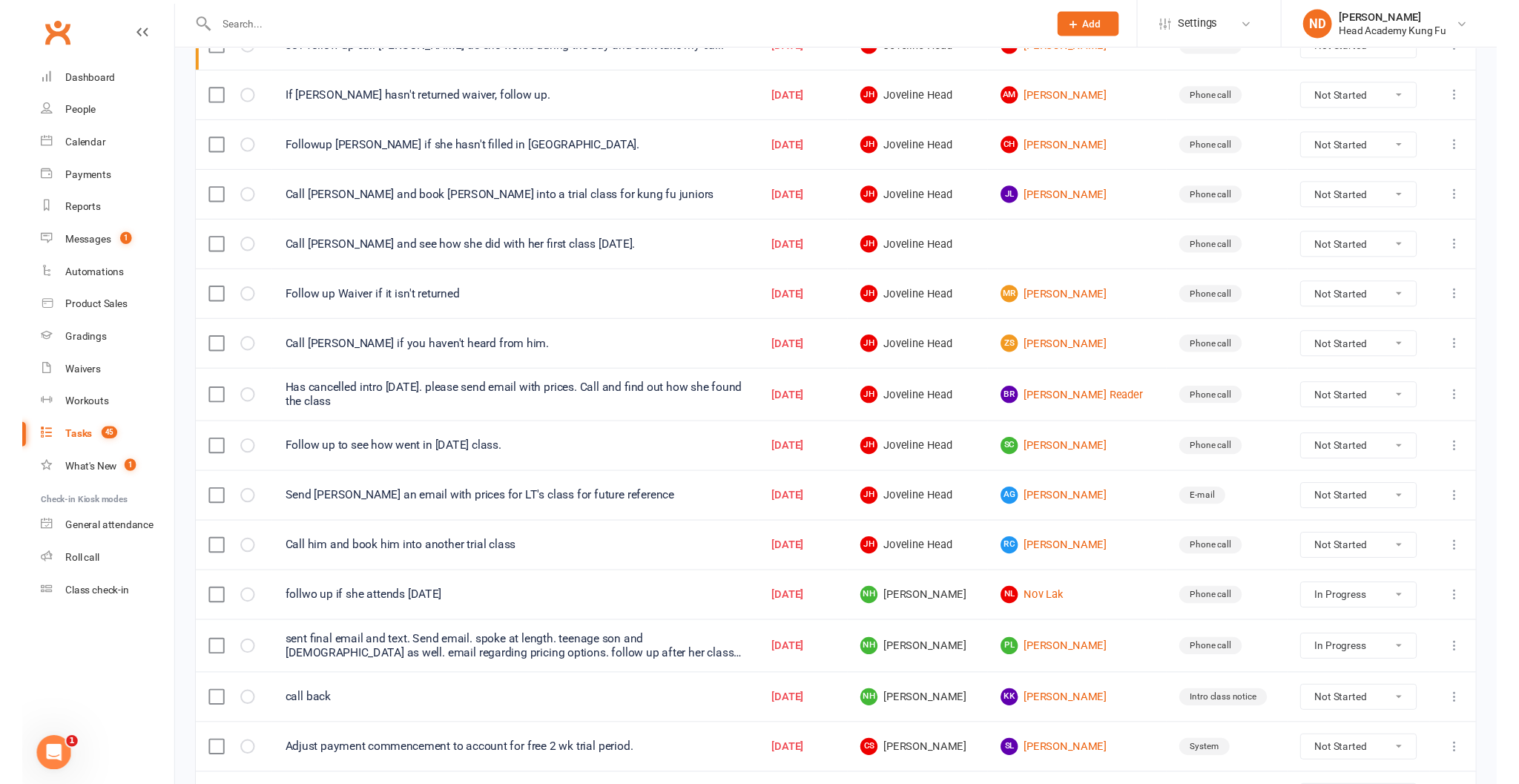
scroll to position [259, 0]
